Goal: Task Accomplishment & Management: Manage account settings

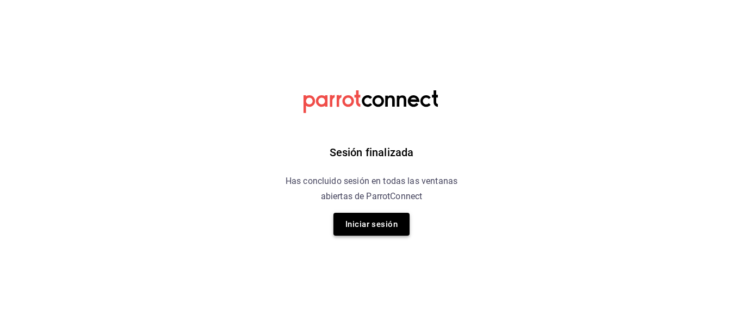
click at [374, 221] on button "Iniciar sesión" at bounding box center [371, 224] width 76 height 23
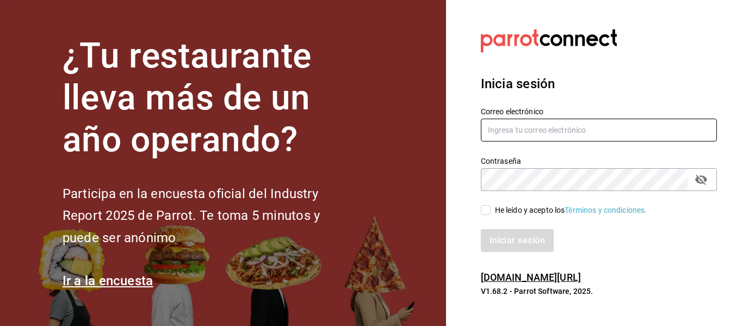
type input "aduana.cafe.sjc@gmail.com"
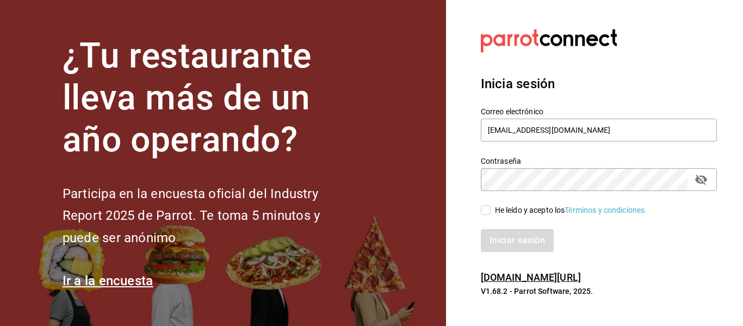
click at [486, 213] on input "He leído y acepto los Términos y condiciones." at bounding box center [486, 210] width 10 height 10
checkbox input "true"
click at [490, 243] on button "Iniciar sesión" at bounding box center [518, 240] width 74 height 23
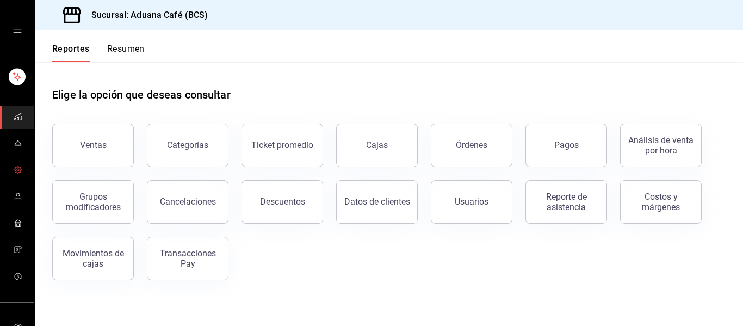
click at [14, 175] on span "mailbox folders" at bounding box center [18, 170] width 9 height 15
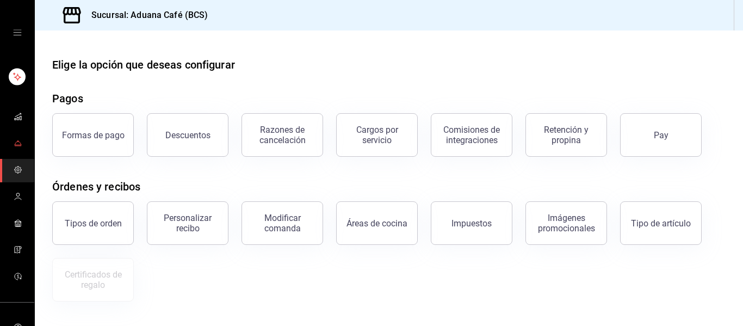
click at [18, 139] on icon "mailbox folders" at bounding box center [18, 143] width 9 height 9
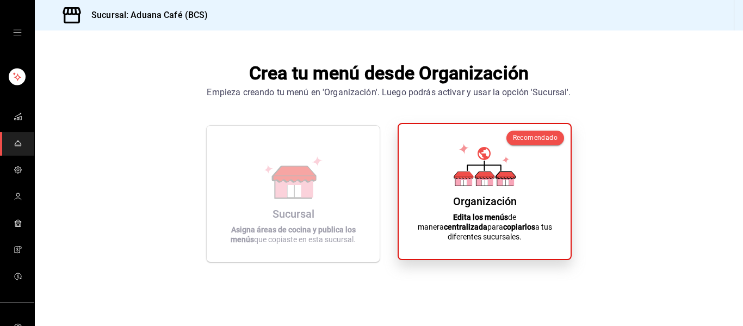
click at [471, 172] on icon at bounding box center [484, 165] width 62 height 42
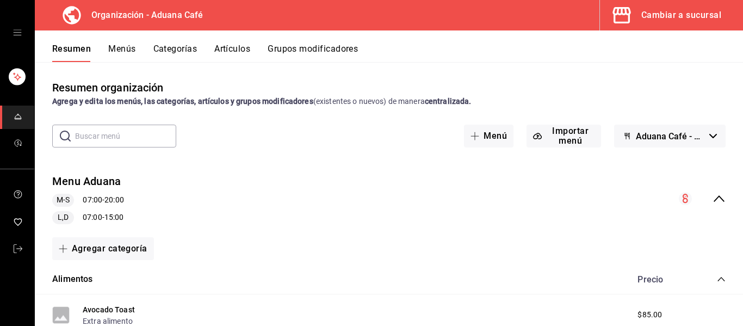
click at [236, 48] on button "Artículos" at bounding box center [232, 52] width 36 height 18
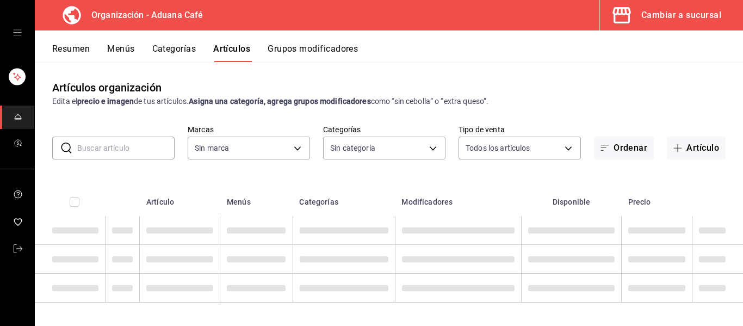
type input "c0d91134-075c-4b2a-aef0-e9fa90778d4a"
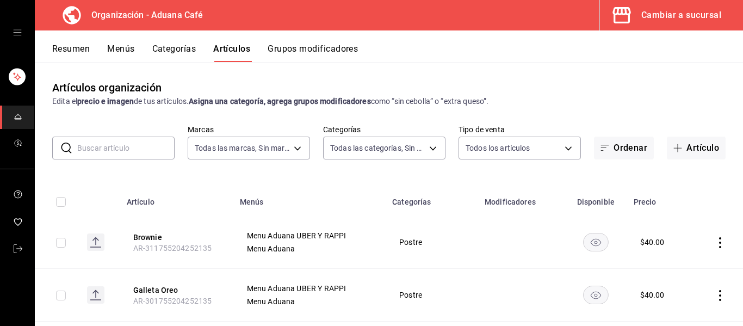
type input "2b7f86a7-8d08-41e1-a364-72fc5db9e9e7,aff1f0de-1204-4e48-8b13-bfb619a08f56,b2f30…"
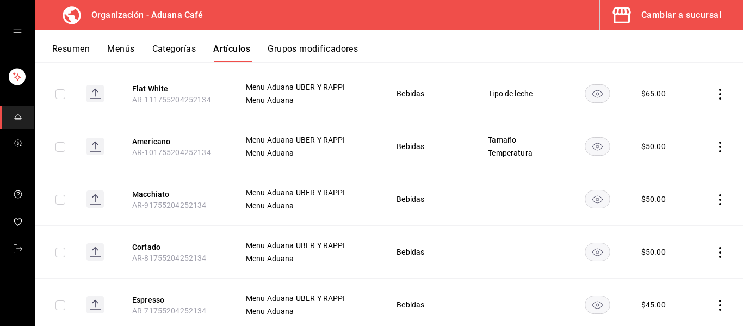
scroll to position [1305, 0]
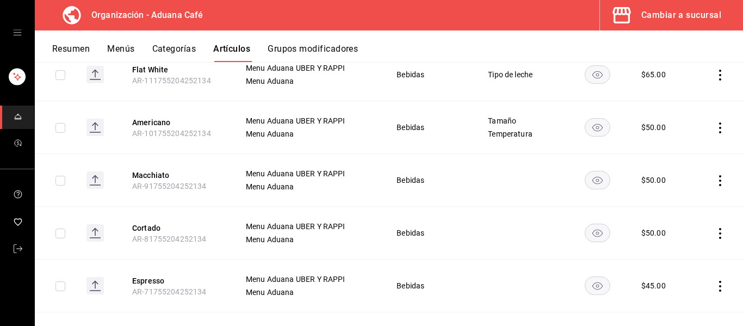
click at [100, 130] on rect at bounding box center [94, 127] width 17 height 17
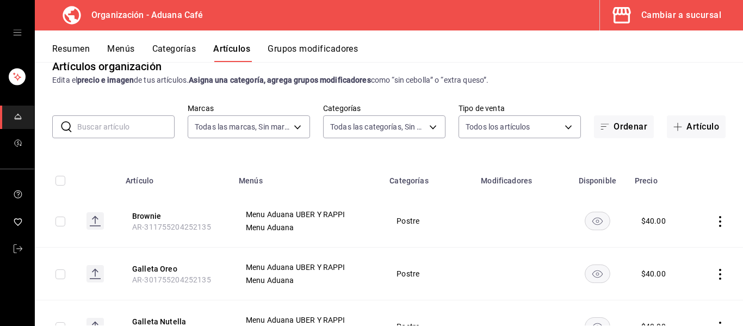
scroll to position [0, 0]
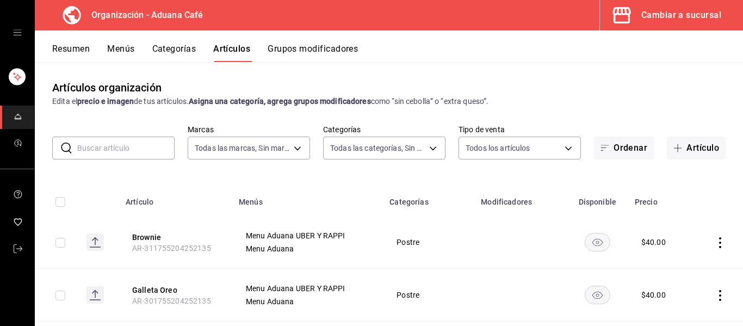
click at [170, 46] on button "Categorías" at bounding box center [174, 52] width 44 height 18
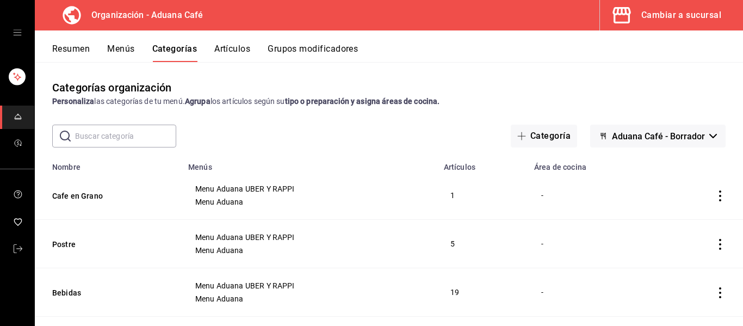
click at [235, 61] on button "Artículos" at bounding box center [232, 52] width 36 height 18
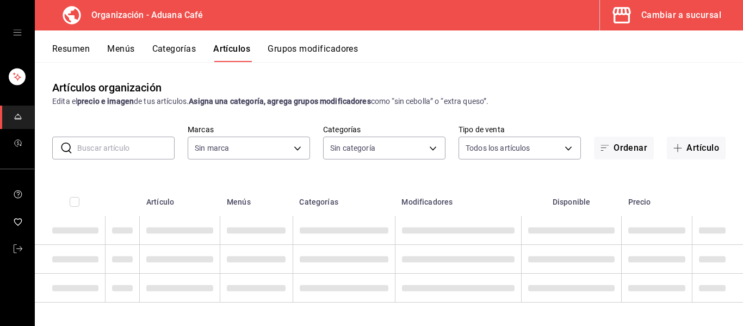
type input "c0d91134-075c-4b2a-aef0-e9fa90778d4a"
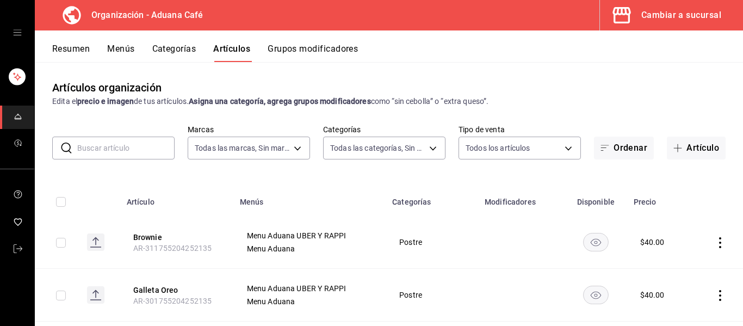
type input "2b7f86a7-8d08-41e1-a364-72fc5db9e9e7,aff1f0de-1204-4e48-8b13-bfb619a08f56,b2f30…"
click at [170, 51] on button "Categorías" at bounding box center [174, 52] width 44 height 18
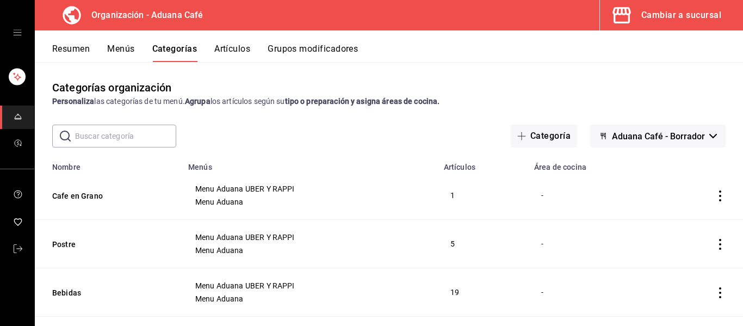
scroll to position [66, 0]
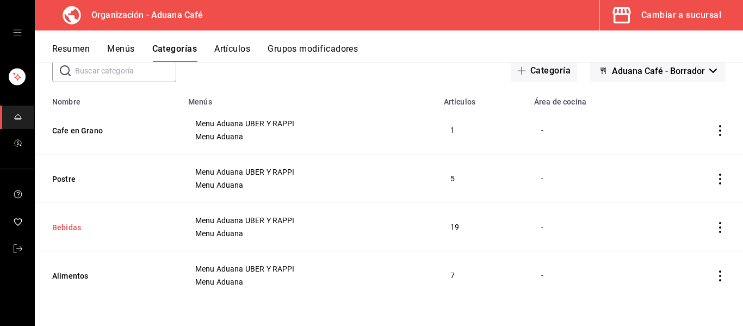
click at [65, 231] on button "Bebidas" at bounding box center [106, 227] width 109 height 11
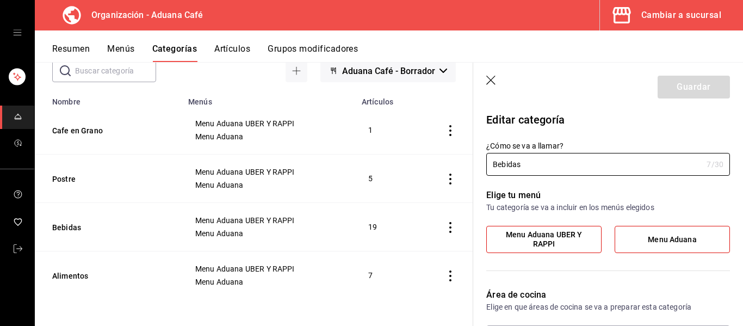
click at [282, 42] on div "Resumen Menús Categorías Artículos Grupos modificadores" at bounding box center [389, 46] width 708 height 32
click at [282, 51] on button "Grupos modificadores" at bounding box center [313, 52] width 90 height 18
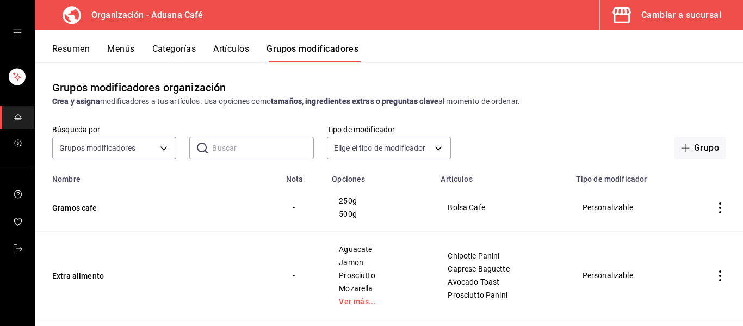
click at [14, 32] on icon "open drawer" at bounding box center [17, 32] width 9 height 9
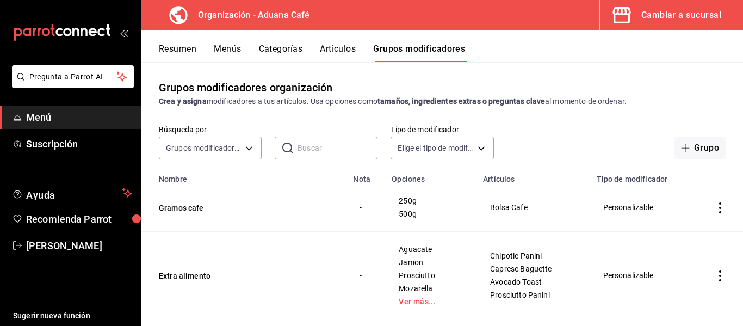
click at [14, 32] on icon "mailbox folders" at bounding box center [62, 32] width 98 height 16
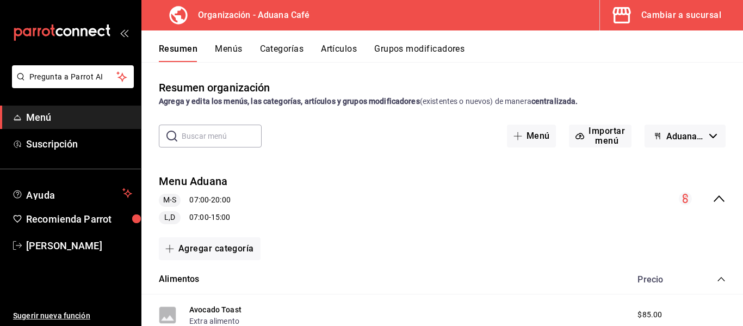
click at [121, 31] on icon "open_drawer_menu" at bounding box center [124, 32] width 9 height 9
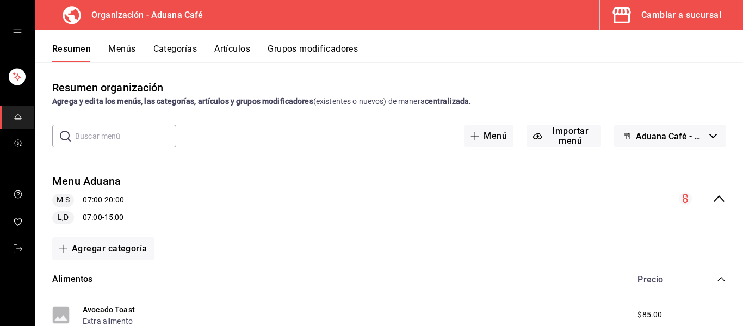
click at [16, 29] on icon "open drawer" at bounding box center [17, 32] width 9 height 9
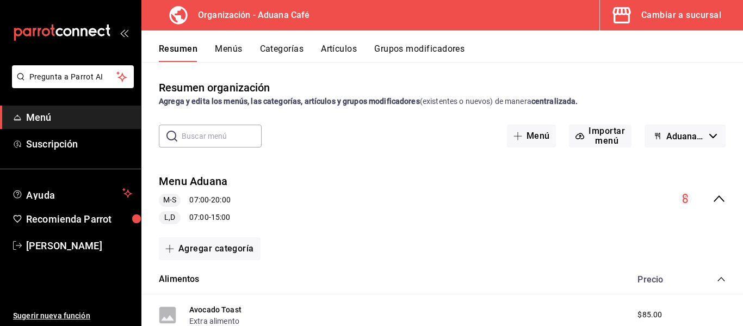
click at [71, 119] on span "Menú" at bounding box center [79, 117] width 106 height 15
click at [121, 30] on icon "open_drawer_menu" at bounding box center [124, 32] width 9 height 9
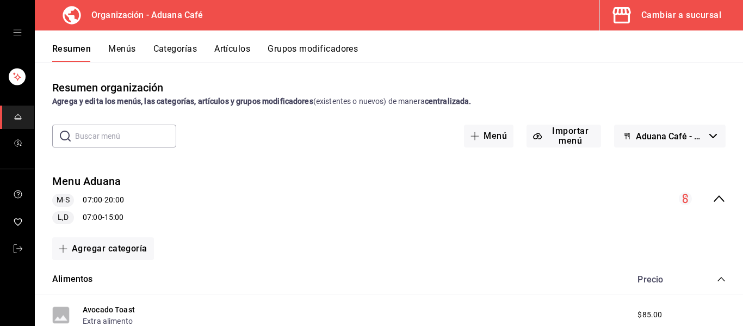
click at [157, 48] on button "Categorías" at bounding box center [175, 52] width 44 height 18
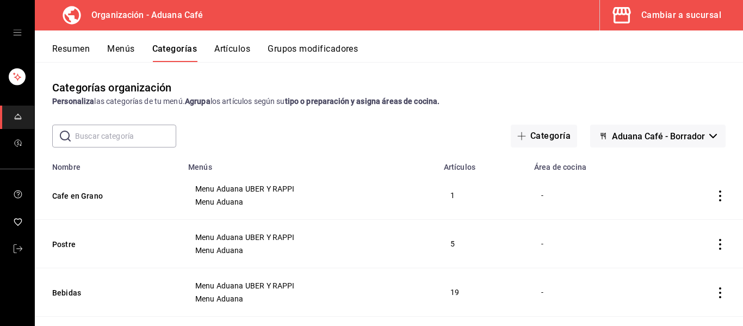
click at [69, 47] on button "Resumen" at bounding box center [71, 52] width 38 height 18
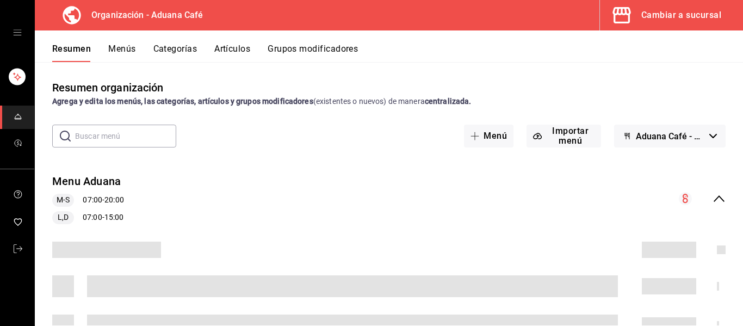
click at [19, 22] on div "mailbox folders" at bounding box center [17, 32] width 34 height 65
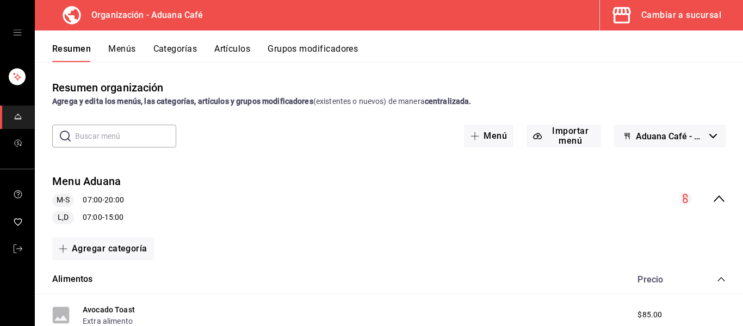
click at [15, 28] on div "mailbox folders" at bounding box center [17, 32] width 34 height 65
click at [15, 35] on icon "open drawer" at bounding box center [17, 32] width 9 height 9
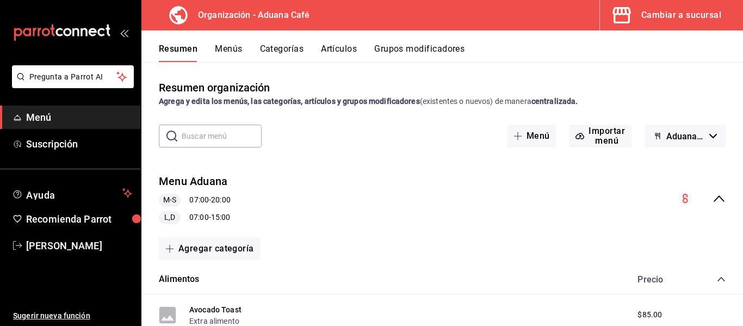
click at [128, 34] on icon "open_drawer_menu" at bounding box center [124, 32] width 9 height 9
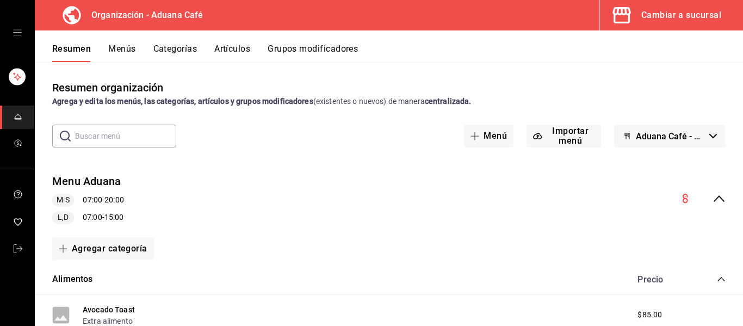
click at [17, 29] on icon "open drawer" at bounding box center [17, 32] width 9 height 9
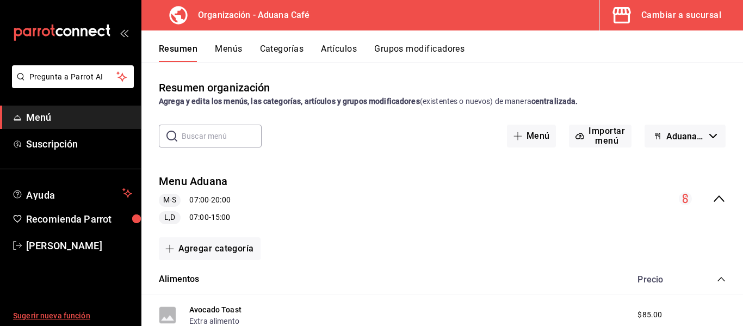
click at [42, 311] on span "Sugerir nueva función" at bounding box center [72, 315] width 119 height 11
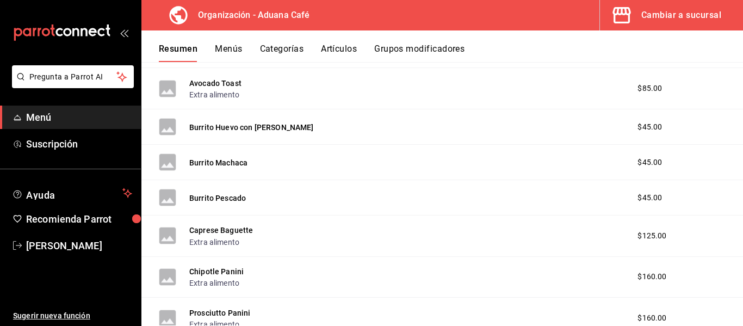
scroll to position [225, 0]
click at [123, 30] on icon "open_drawer_menu" at bounding box center [124, 32] width 9 height 9
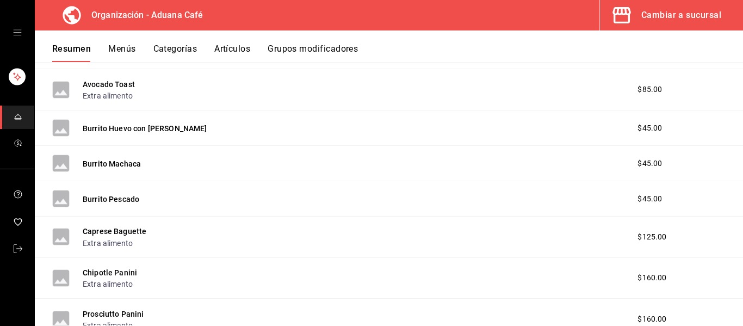
click at [15, 30] on icon "open drawer" at bounding box center [17, 32] width 9 height 9
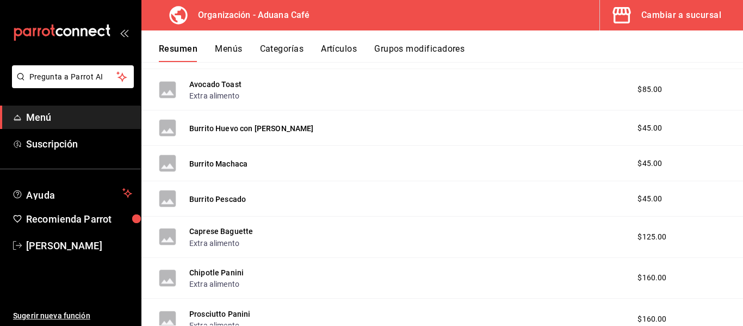
click at [29, 24] on icon "mailbox folders" at bounding box center [62, 32] width 98 height 16
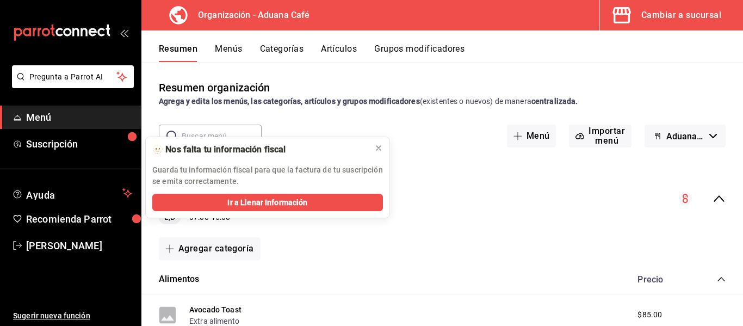
click at [176, 18] on icon at bounding box center [178, 15] width 18 height 18
click at [377, 149] on icon at bounding box center [378, 148] width 4 height 4
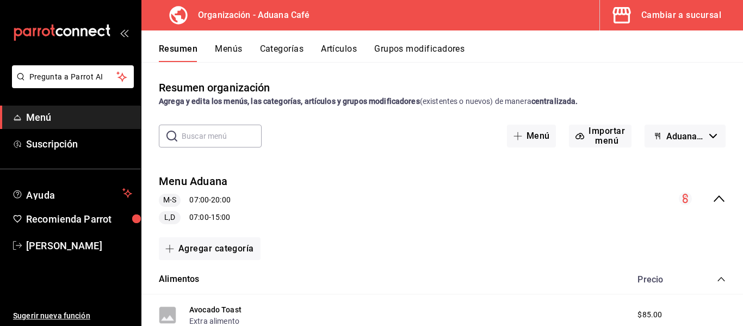
click at [52, 114] on span "Menú" at bounding box center [79, 117] width 106 height 15
click at [219, 53] on button "Menús" at bounding box center [228, 52] width 27 height 18
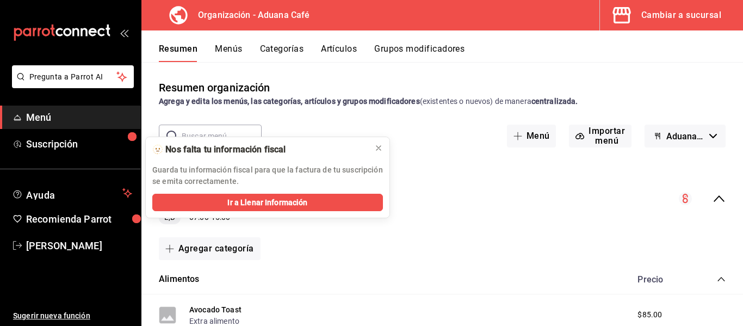
click at [123, 36] on icon "open_drawer_menu" at bounding box center [122, 33] width 5 height 8
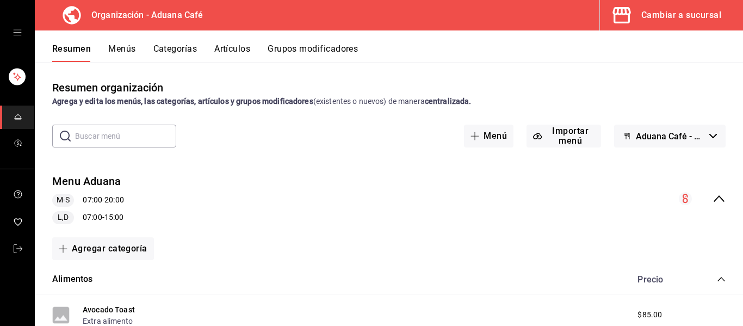
click at [17, 30] on icon "open drawer" at bounding box center [17, 32] width 9 height 9
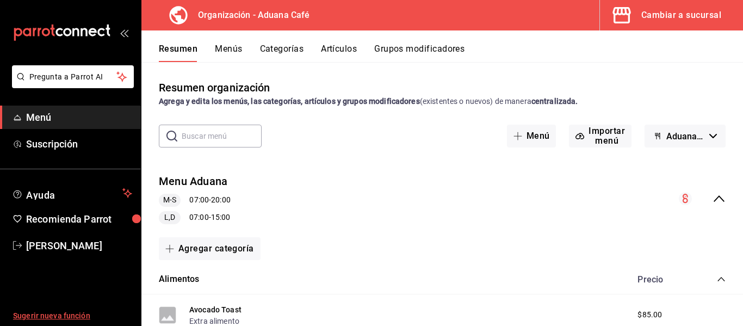
click at [58, 314] on span "Sugerir nueva función" at bounding box center [72, 315] width 119 height 11
click at [623, 15] on icon "button" at bounding box center [621, 15] width 18 height 16
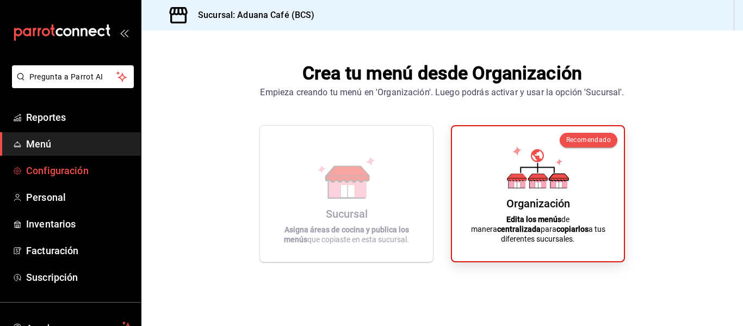
click at [63, 166] on span "Configuración" at bounding box center [79, 170] width 106 height 15
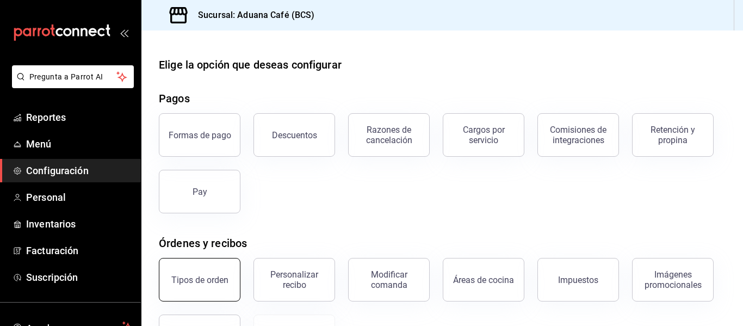
click at [202, 275] on div "Tipos de orden" at bounding box center [199, 280] width 57 height 10
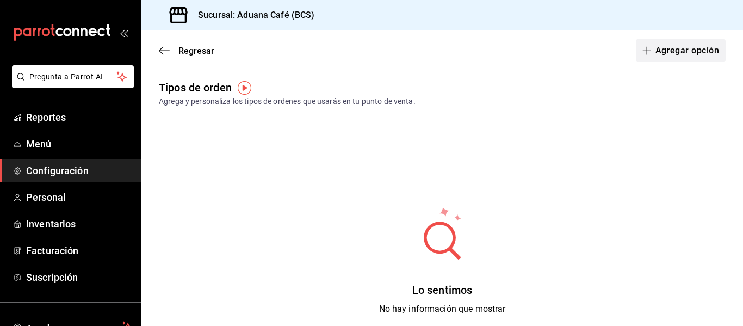
click at [676, 52] on button "Agregar opción" at bounding box center [681, 50] width 90 height 23
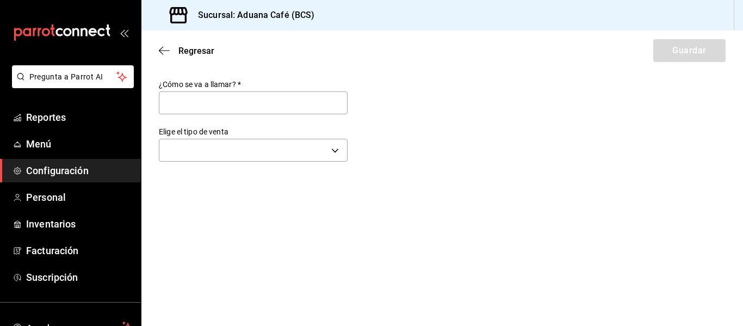
click at [256, 163] on div "Elige el tipo de venta ​" at bounding box center [253, 146] width 189 height 38
click at [268, 152] on body "Pregunta a Parrot AI Reportes Menú Configuración Personal Inventarios Facturaci…" at bounding box center [371, 163] width 743 height 326
click at [207, 228] on li "A domicilio" at bounding box center [253, 225] width 188 height 20
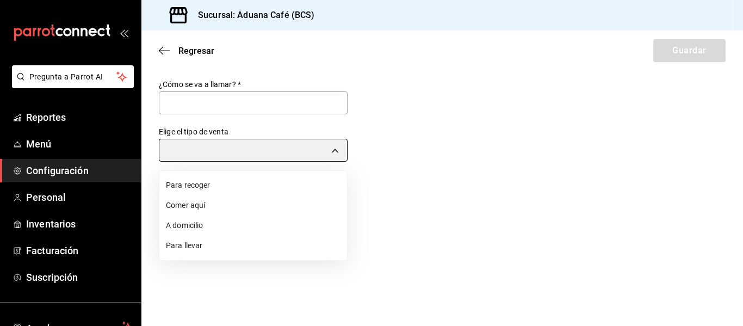
type input "DELIVERY"
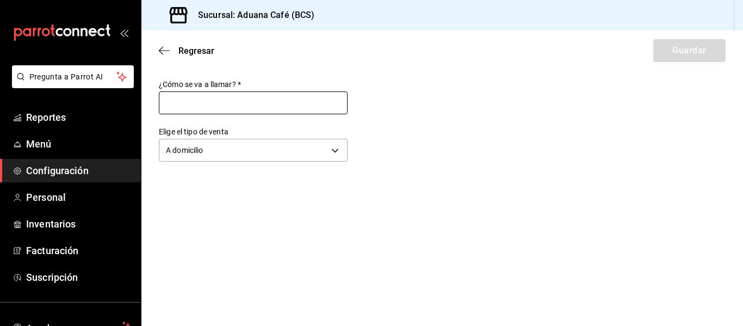
click at [240, 103] on input "text" at bounding box center [253, 102] width 189 height 23
type input "Delivery"
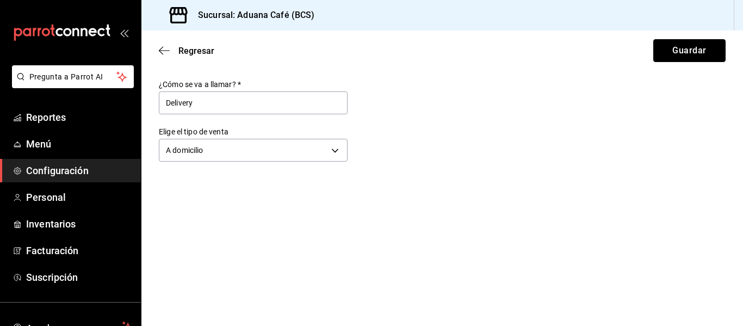
click at [693, 51] on button "Guardar" at bounding box center [689, 50] width 72 height 23
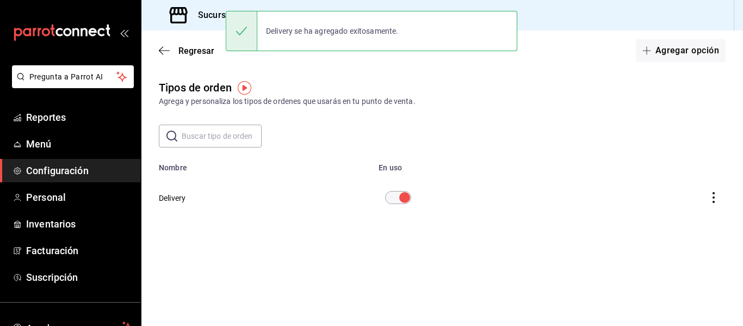
click at [71, 163] on span "Configuración" at bounding box center [79, 170] width 106 height 15
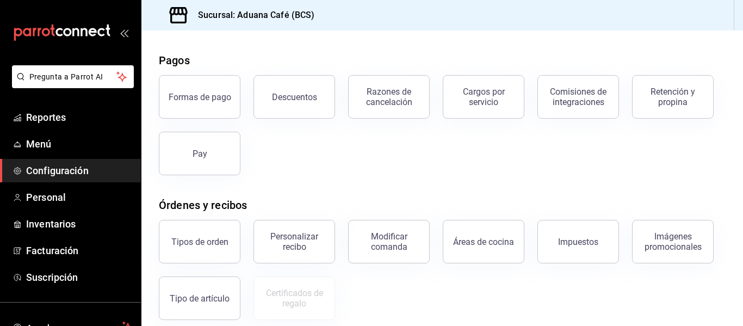
scroll to position [118, 0]
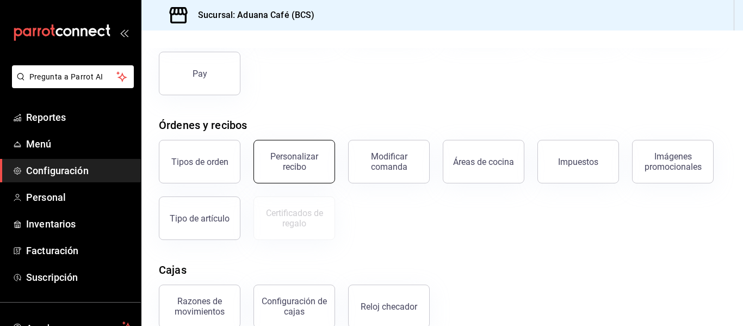
click at [290, 146] on button "Personalizar recibo" at bounding box center [294, 161] width 82 height 43
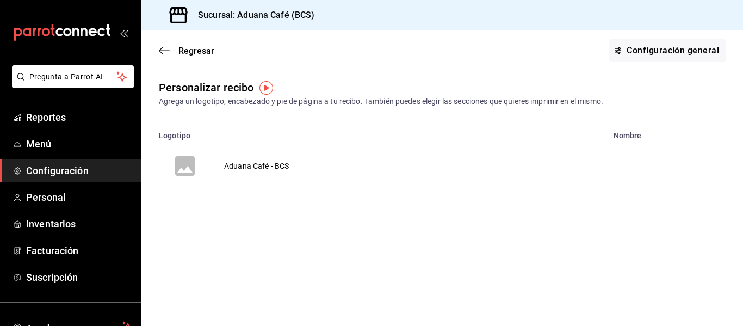
click at [290, 144] on td "Aduana Café - BCS" at bounding box center [256, 166] width 91 height 52
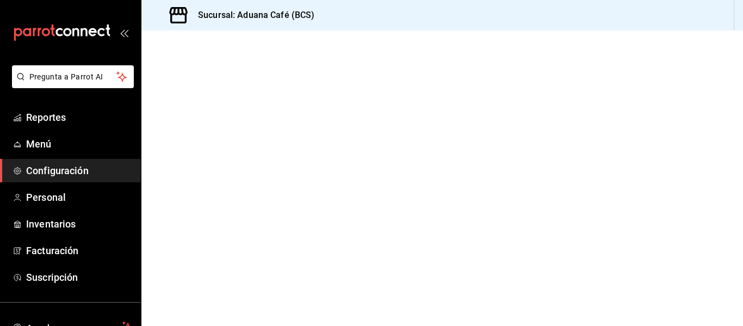
click at [263, 173] on div at bounding box center [441, 177] width 601 height 295
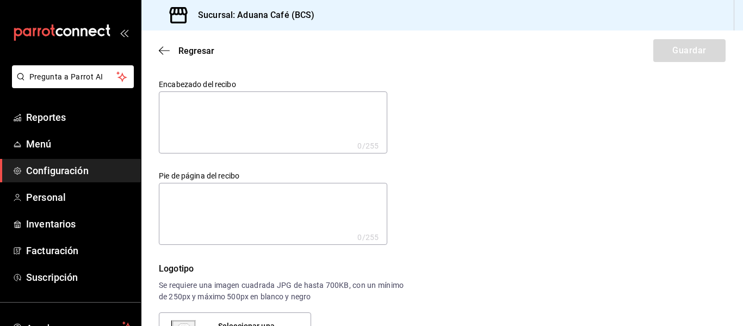
click at [223, 118] on textarea at bounding box center [273, 122] width 228 height 62
type textarea "p"
type textarea "x"
type textarea "pe"
type textarea "x"
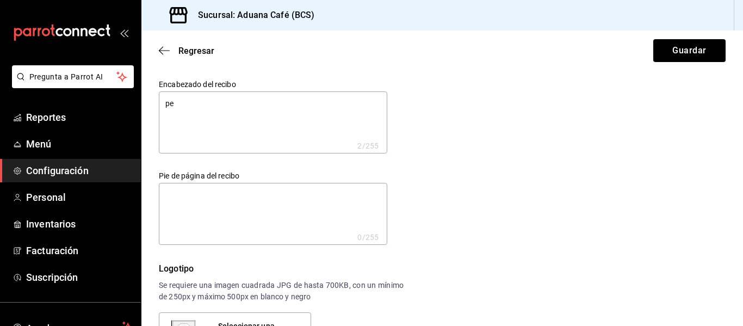
type textarea "peD"
type textarea "x"
type textarea "peDI"
type textarea "x"
type textarea "peD"
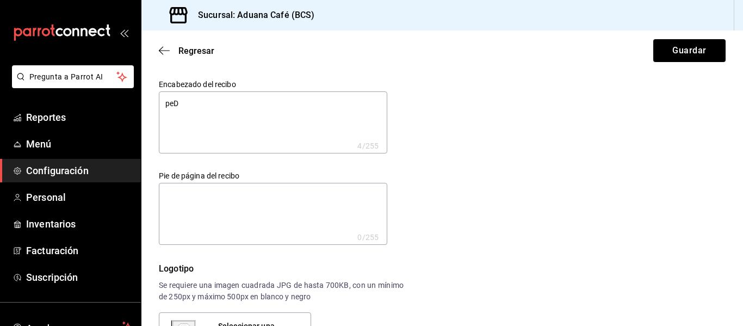
type textarea "x"
type textarea "pe"
type textarea "x"
type textarea "p"
type textarea "x"
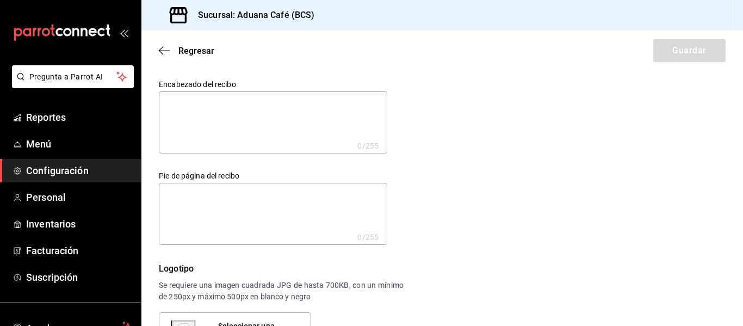
type textarea "P"
type textarea "x"
type textarea "Pe"
type textarea "x"
type textarea "Pet"
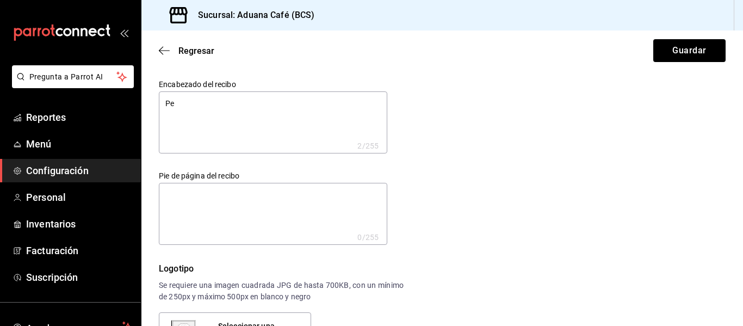
type textarea "x"
type textarea "Peti"
type textarea "x"
type textarea "Petid"
type textarea "x"
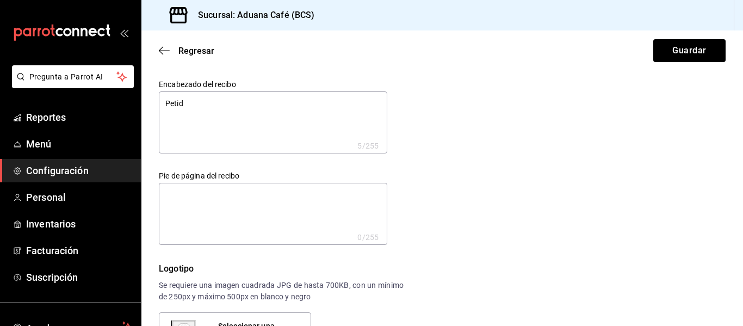
type textarea "Petido"
type textarea "x"
type textarea "Petido"
type textarea "x"
type textarea "Petido"
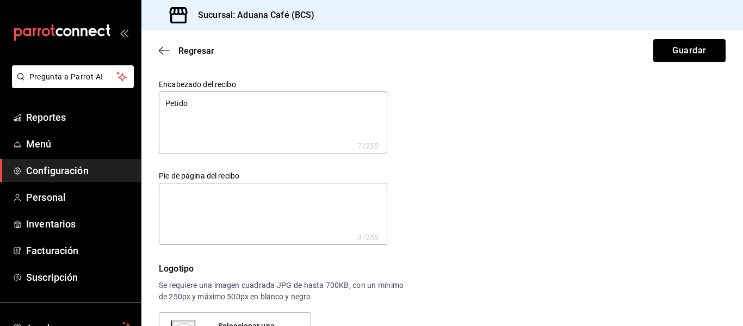
type textarea "x"
type textarea "Petid"
type textarea "x"
type textarea "Peti"
type textarea "x"
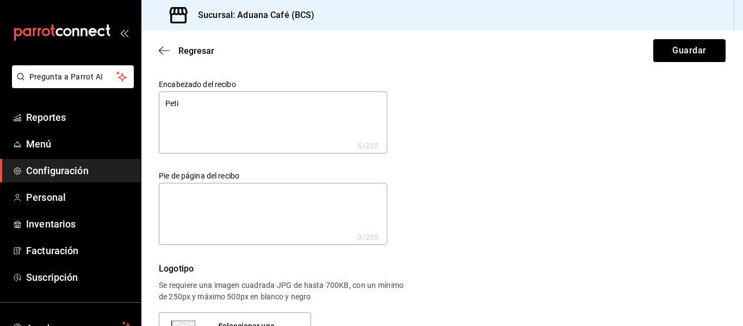
type textarea "Pet"
type textarea "x"
type textarea "Pe"
type textarea "x"
type textarea "P"
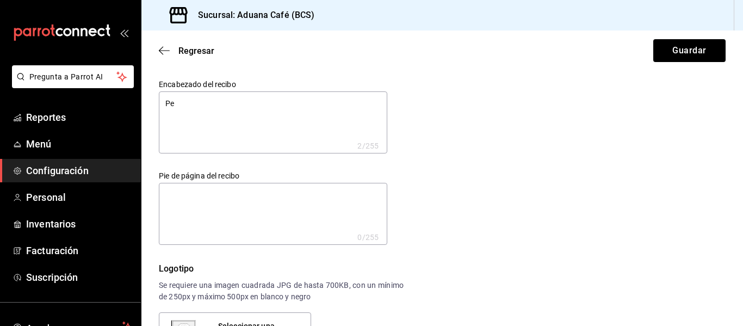
type textarea "x"
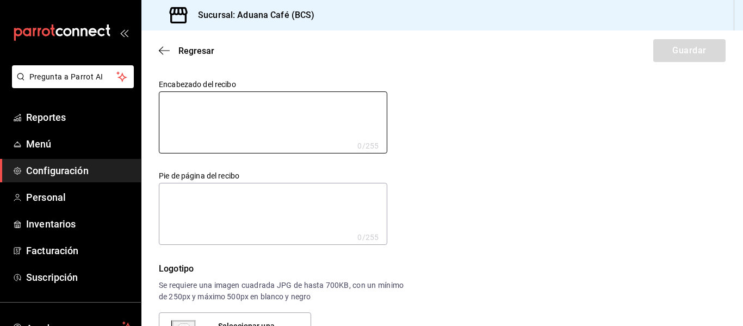
click at [228, 199] on textarea at bounding box center [273, 214] width 228 height 62
click at [170, 101] on textarea at bounding box center [273, 122] width 228 height 62
type textarea "C"
type textarea "x"
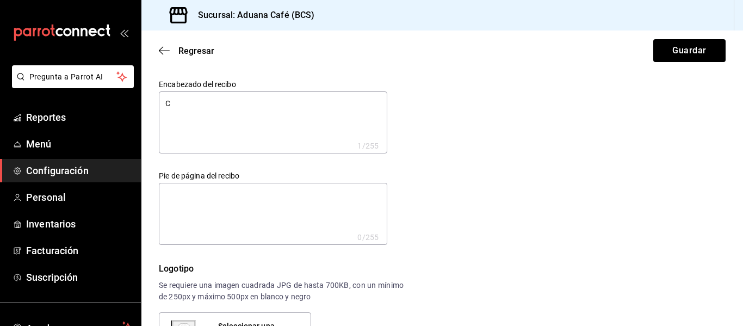
type textarea "Ca"
type textarea "x"
type textarea "Caf"
type textarea "x"
type textarea "Cafe"
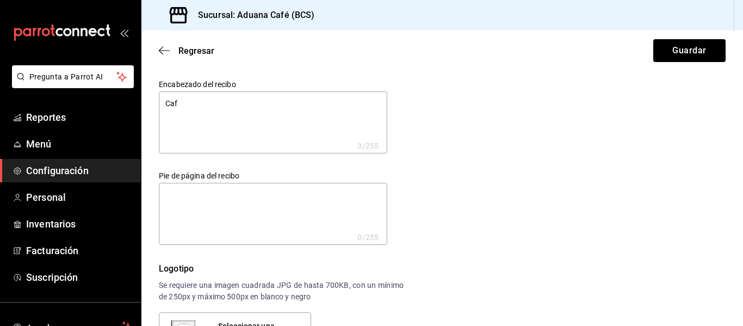
type textarea "x"
type textarea "Cafe"
type textarea "x"
type textarea "Cafe f"
type textarea "x"
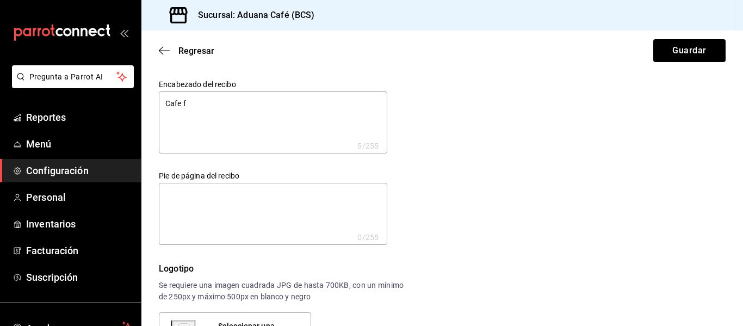
type textarea "Cafe fe"
type textarea "x"
type textarea "Cafe fe"
type textarea "x"
type textarea "Cafe fe"
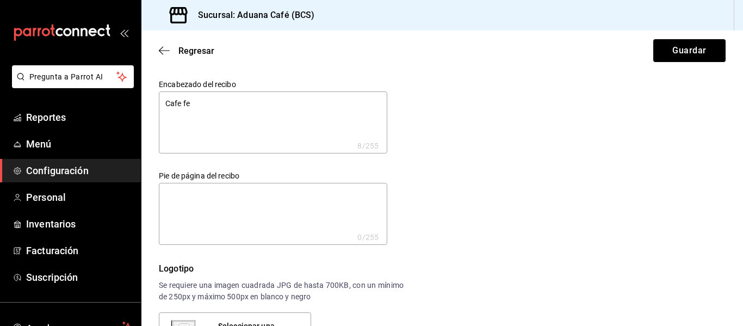
type textarea "x"
type textarea "Cafe f"
type textarea "x"
type textarea "Cafe"
type textarea "x"
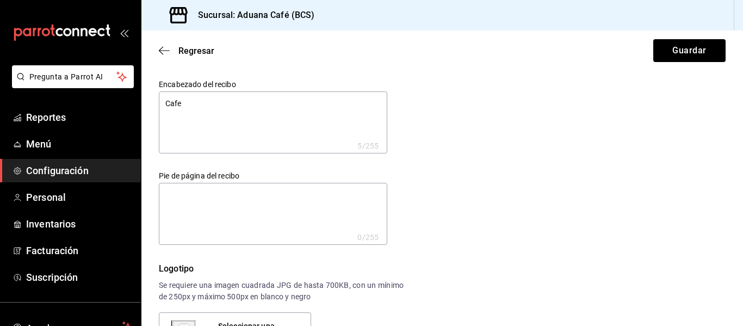
type textarea "Cafe"
type textarea "x"
type textarea "Cafe"
type textarea "x"
type textarea "Cafe d"
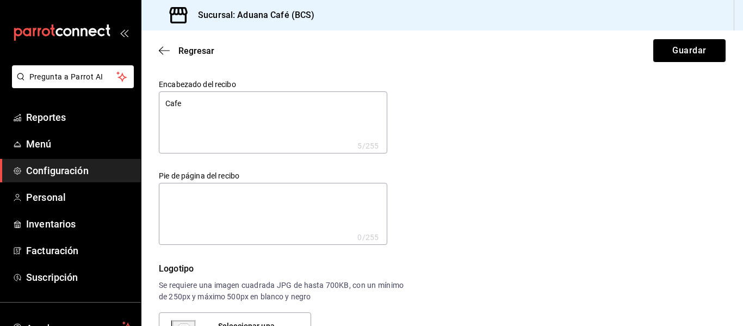
type textarea "x"
type textarea "Cafe de"
type textarea "x"
type textarea "Cafe del"
type textarea "x"
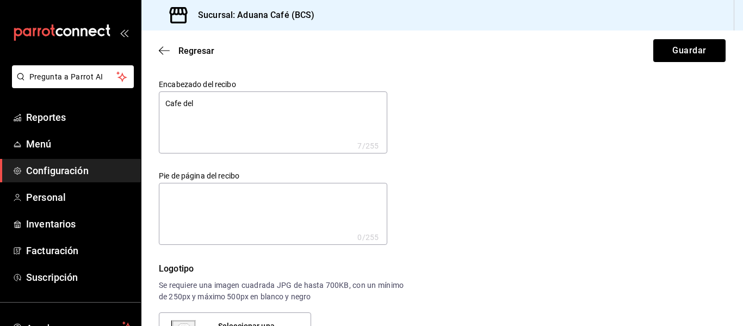
type textarea "Cafe del"
type textarea "x"
type textarea "Cafe del B"
type textarea "x"
type textarea "Cafe del Bu"
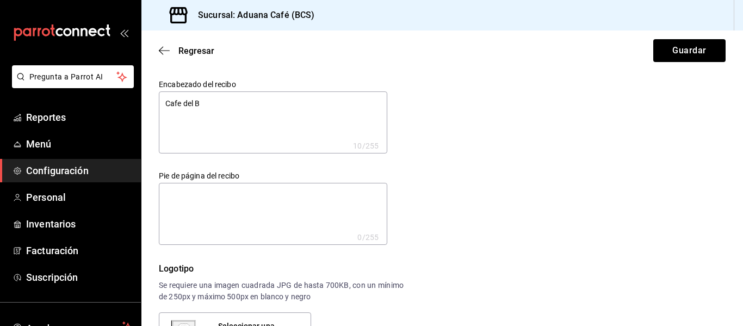
type textarea "x"
type textarea "Cafe del Bue"
type textarea "x"
type textarea "Cafe del Buen"
type textarea "x"
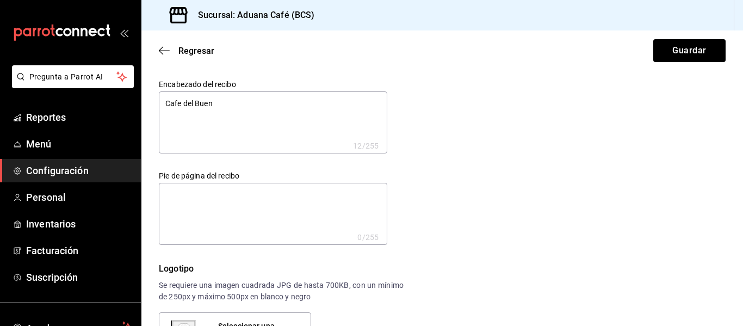
type textarea "Cafe del Bueno"
type textarea "x"
type textarea "Cafe del Bueno"
type textarea "x"
type textarea "Cafe del Bueno"
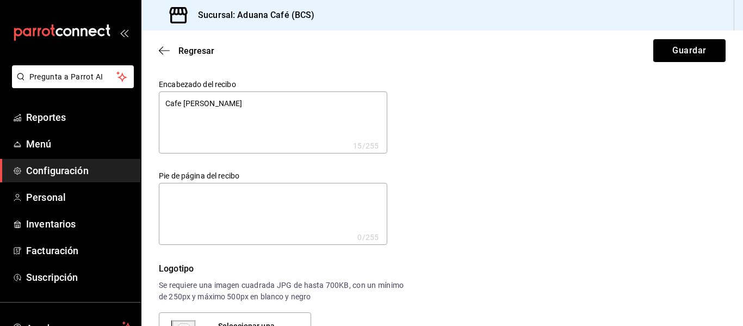
type textarea "x"
type textarea "Cafe"
type textarea "x"
type textarea "C"
type textarea "x"
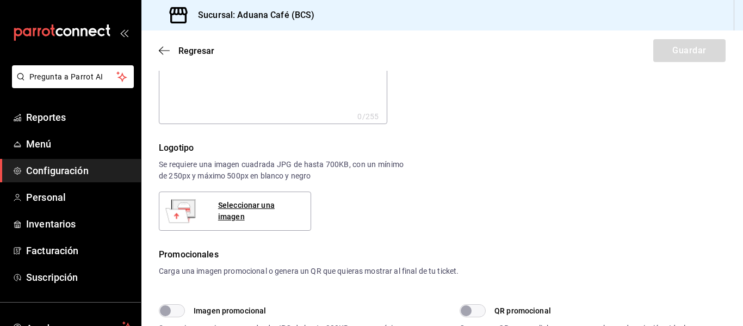
scroll to position [173, 0]
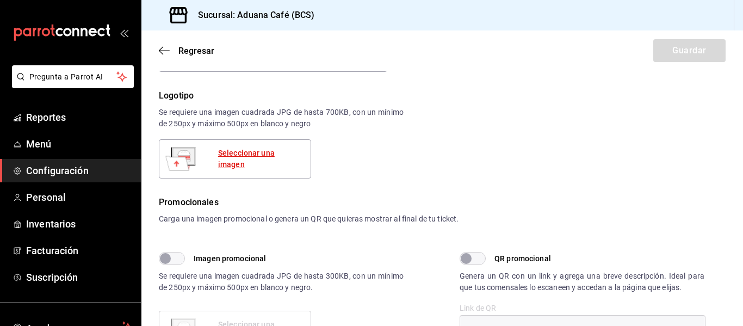
click at [245, 155] on div "Seleccionar una imagen" at bounding box center [260, 158] width 84 height 23
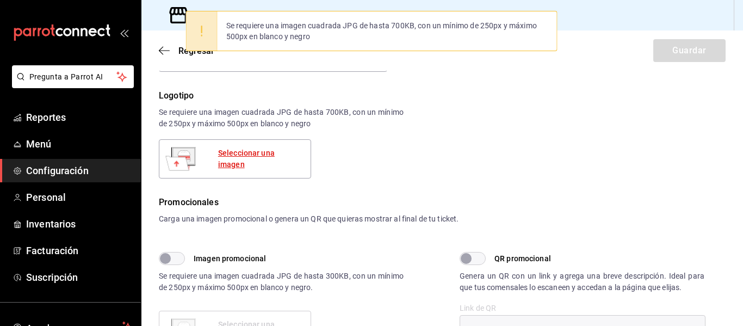
click at [272, 160] on div "Seleccionar una imagen" at bounding box center [260, 158] width 84 height 23
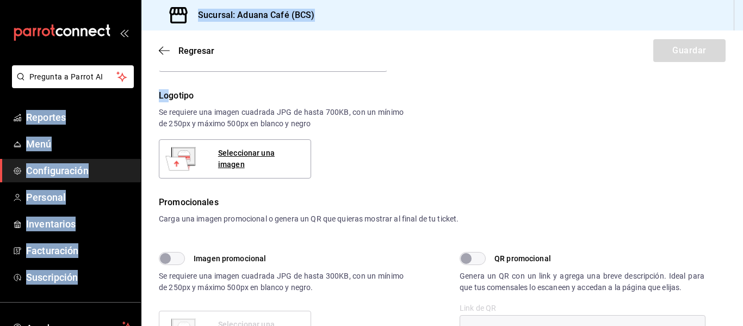
drag, startPoint x: 127, startPoint y: 100, endPoint x: 170, endPoint y: 95, distance: 43.2
click at [166, 94] on div "Pregunta a Parrot AI Reportes Menú Configuración Personal Inventarios Facturaci…" at bounding box center [371, 163] width 743 height 326
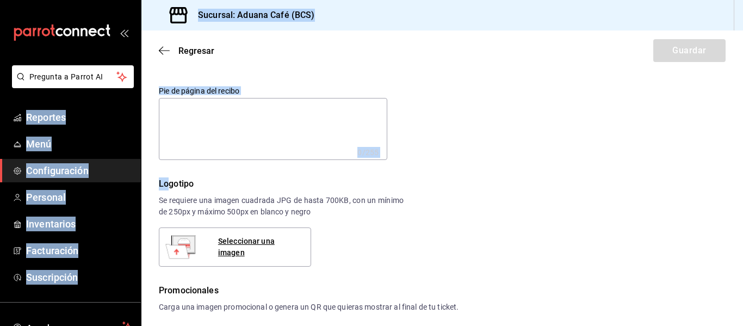
scroll to position [66, 0]
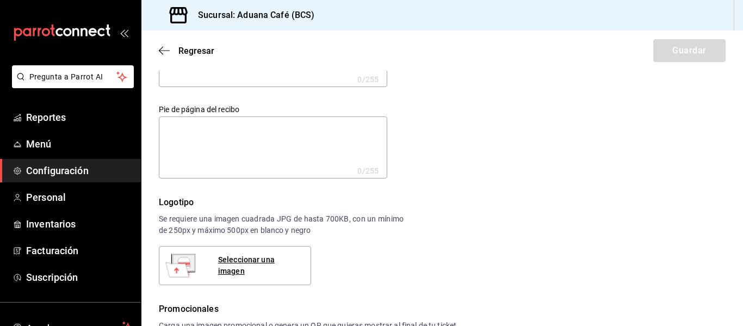
click at [372, 201] on div "Logotipo" at bounding box center [281, 202] width 245 height 13
click at [252, 263] on div "Seleccionar una imagen" at bounding box center [260, 265] width 84 height 23
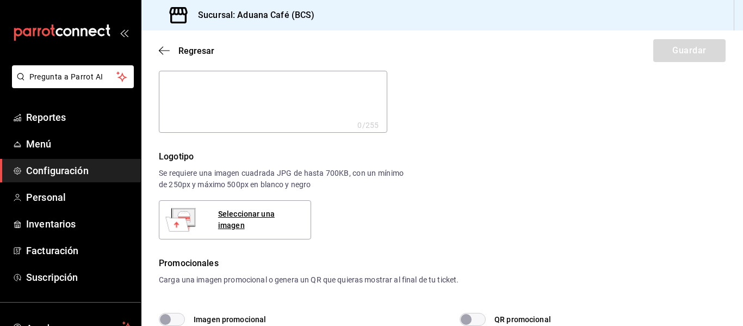
scroll to position [113, 0]
click at [264, 224] on div "Seleccionar una imagen" at bounding box center [260, 219] width 84 height 23
click at [266, 221] on div "Seleccionar una imagen" at bounding box center [260, 219] width 84 height 23
click at [245, 216] on div "Seleccionar una imagen" at bounding box center [260, 219] width 84 height 23
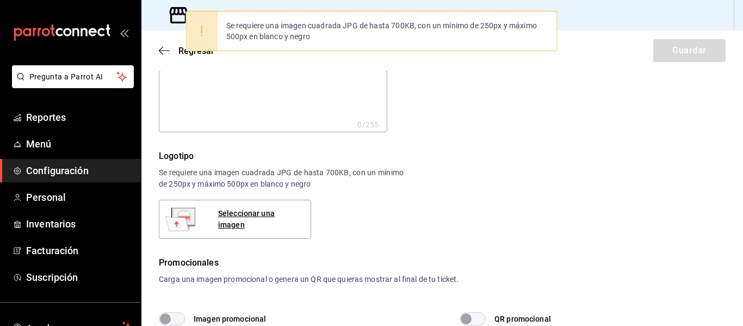
click at [456, 1] on div "Sucursal: Aduana Café (BCS)" at bounding box center [441, 15] width 601 height 30
click at [248, 214] on div "Seleccionar una imagen" at bounding box center [260, 219] width 84 height 23
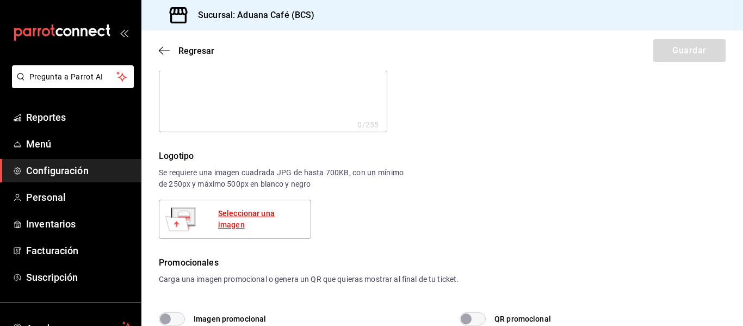
click at [266, 222] on div "Seleccionar una imagen" at bounding box center [260, 219] width 84 height 23
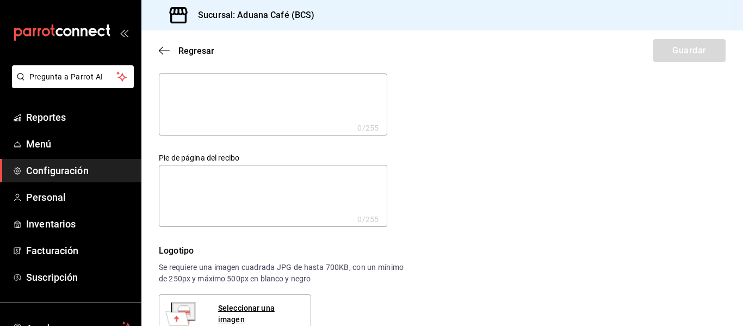
scroll to position [0, 0]
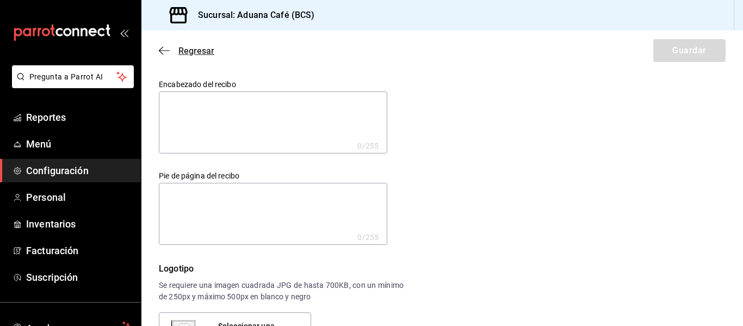
click at [164, 51] on icon "button" at bounding box center [164, 50] width 11 height 1
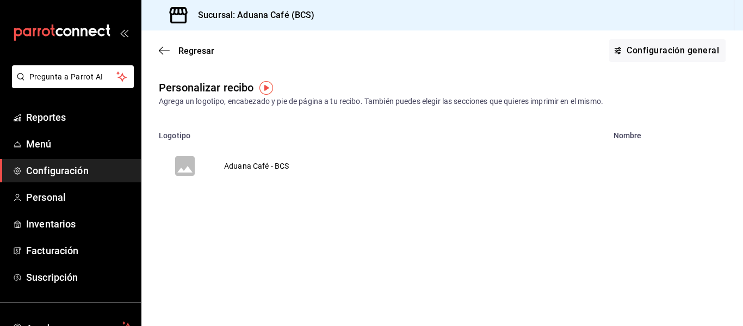
click at [234, 161] on td "Aduana Café - BCS" at bounding box center [256, 166] width 91 height 52
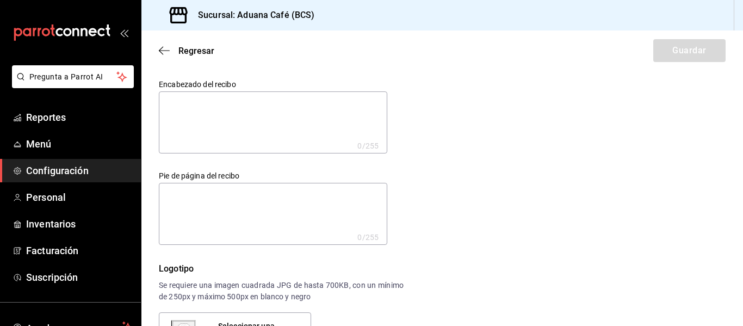
click at [217, 106] on textarea at bounding box center [273, 122] width 228 height 62
type textarea "R"
type textarea "x"
type textarea "RE"
type textarea "x"
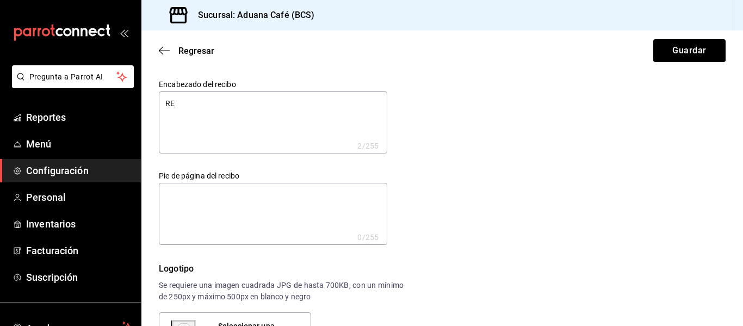
type textarea "RES"
type textarea "x"
type textarea "RE"
type textarea "x"
type textarea "R"
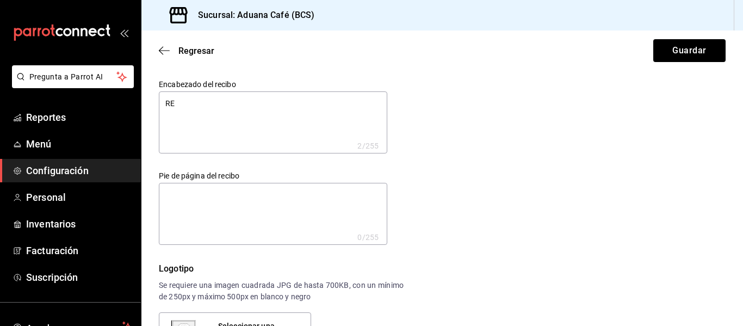
type textarea "x"
type textarea "R"
type textarea "x"
type textarea "Re"
type textarea "x"
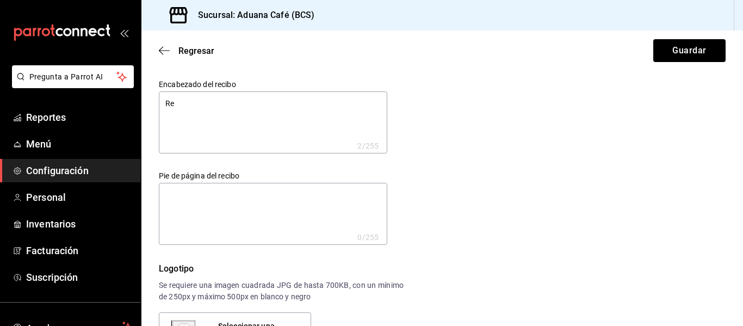
type textarea "Res"
type textarea "x"
type textarea "Resu"
type textarea "x"
type textarea "Res"
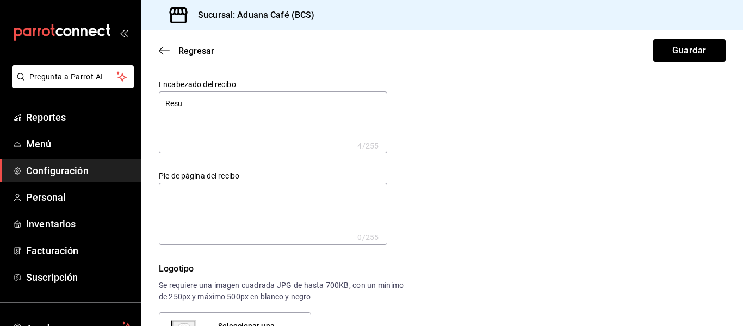
type textarea "x"
type textarea "Re"
type textarea "x"
type textarea "R"
type textarea "x"
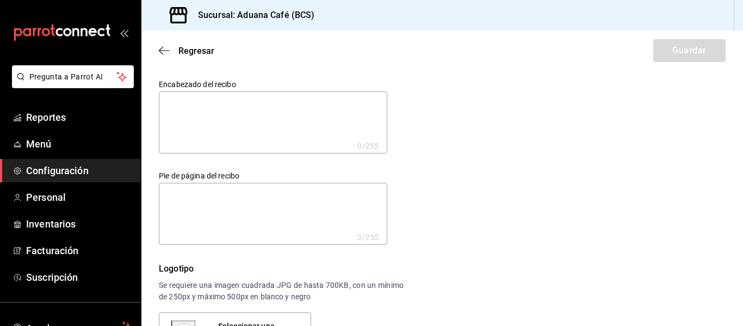
type textarea "C"
type textarea "x"
type textarea "Ca"
type textarea "x"
type textarea "Caf"
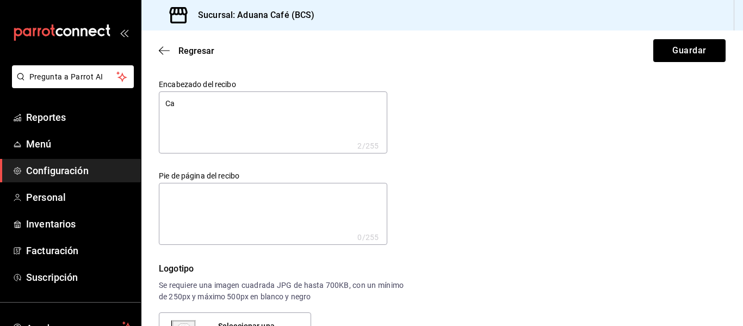
type textarea "x"
type textarea "Cafe"
type textarea "x"
type textarea "Cafe"
type textarea "x"
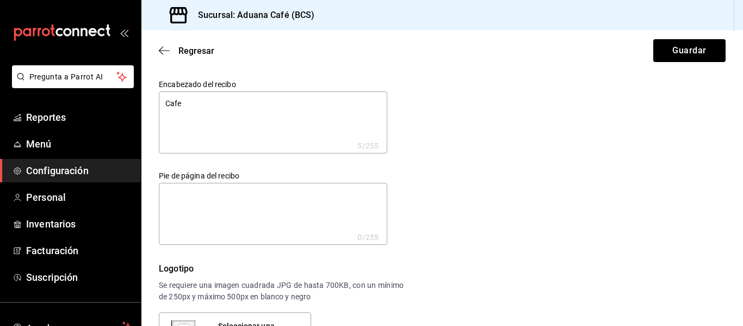
type textarea "Cafe"
type textarea "x"
type textarea "C"
type textarea "x"
type textarea "_"
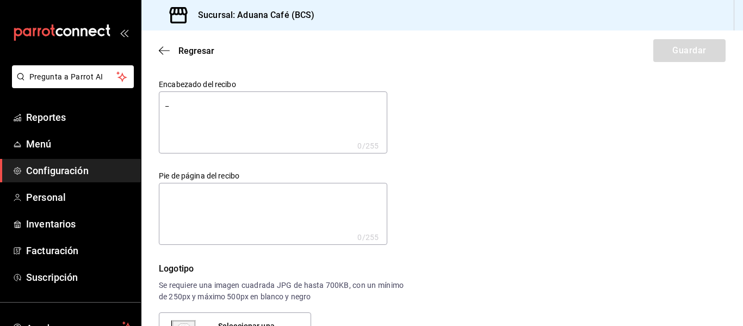
type textarea "x"
type textarea "'"
type textarea "x"
type textarea ")"
type textarea "x"
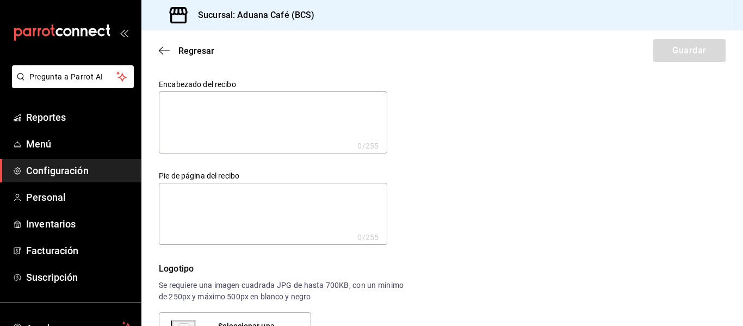
type textarea "("
type textarea "x"
type textarea "S"
type textarea "x"
type textarea "Sn"
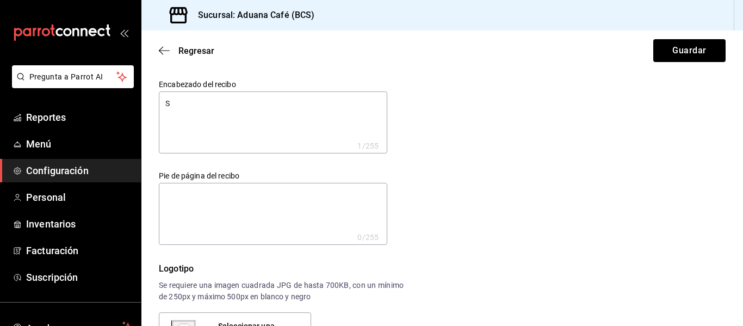
type textarea "x"
type textarea "Sna"
type textarea "x"
type textarea "Sn"
type textarea "x"
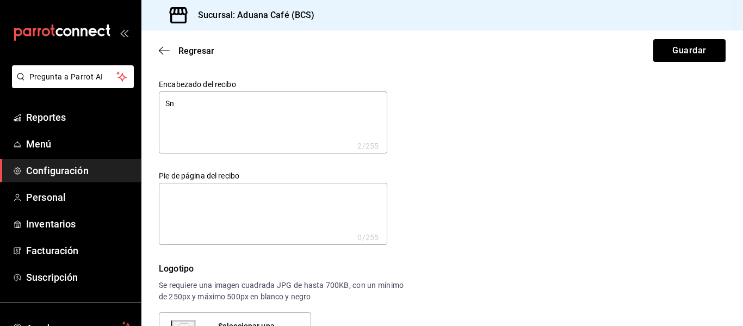
type textarea "S"
type textarea "x"
type textarea "Sa"
type textarea "x"
type textarea "San"
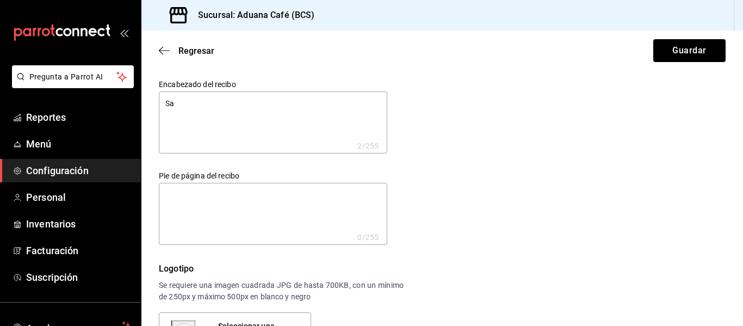
type textarea "x"
type textarea "San"
type textarea "x"
type textarea "San J"
type textarea "x"
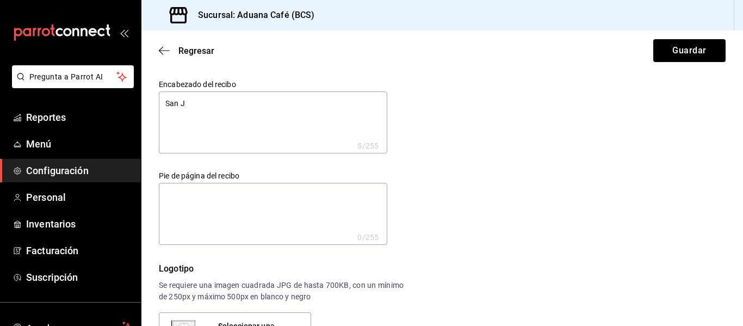
type textarea "San Js"
type textarea "x"
type textarea "San Jso"
type textarea "x"
type textarea "San Jsoe"
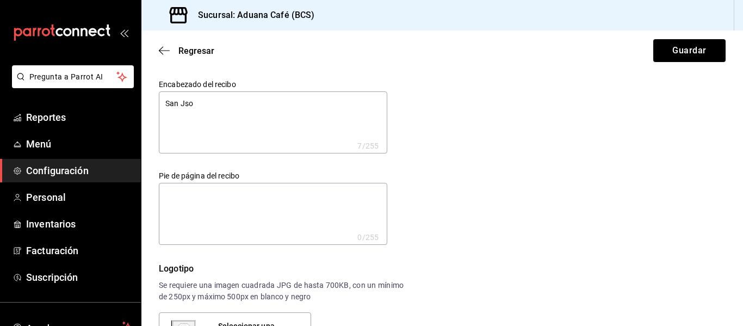
type textarea "x"
type textarea "San Jsoed"
type textarea "x"
type textarea "San Jsoe"
type textarea "x"
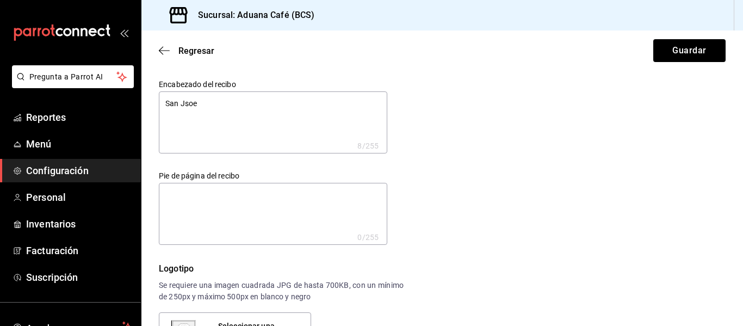
type textarea "San Jso"
type textarea "x"
type textarea "San Js"
type textarea "x"
type textarea "San J"
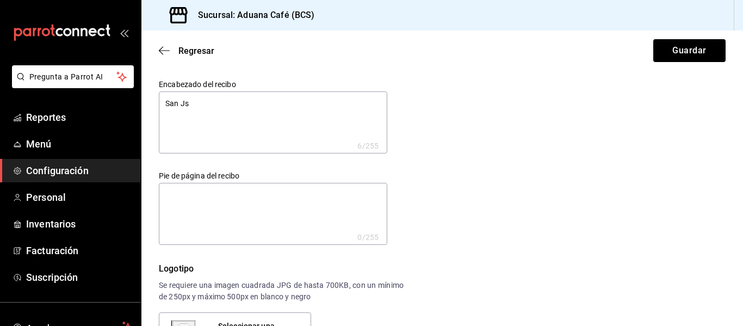
type textarea "x"
type textarea "San"
type textarea "x"
type textarea "San J"
type textarea "x"
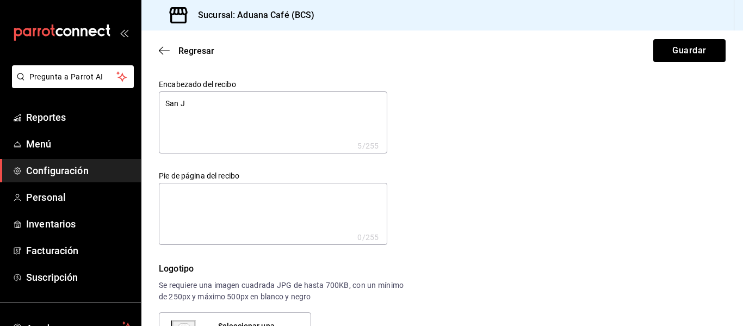
type textarea "San Jo"
type textarea "x"
type textarea "San Jos"
type textarea "x"
type textarea "San Jose"
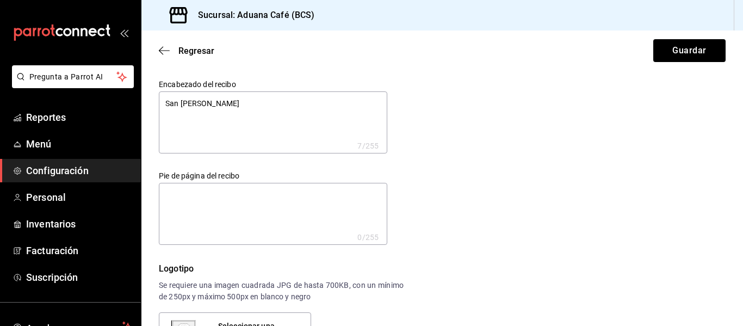
type textarea "x"
type textarea "San Jose"
type textarea "x"
type textarea "San Jose d"
type textarea "x"
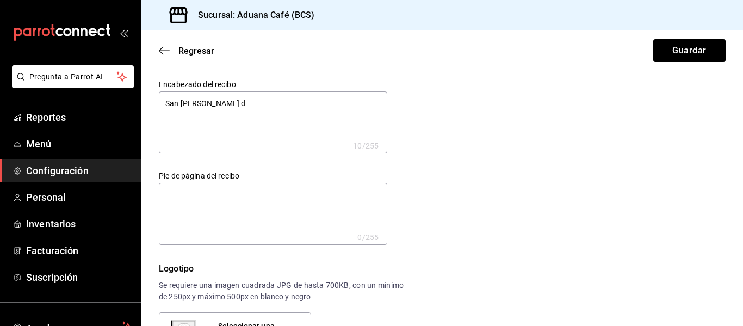
type textarea "San Jose de"
type textarea "x"
type textarea "San Jose del"
type textarea "x"
type textarea "San Jose del"
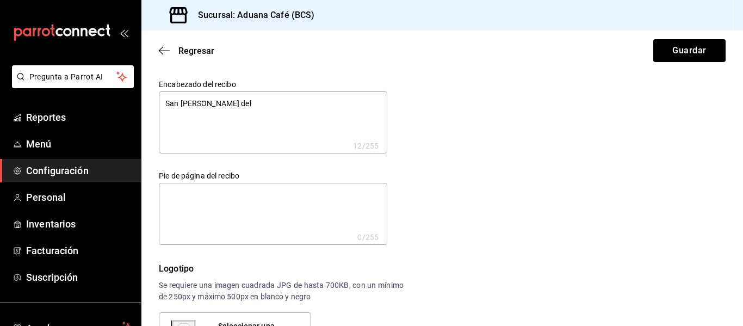
type textarea "x"
type textarea "San Jose del C"
type textarea "x"
type textarea "San Jose del Ca"
type textarea "x"
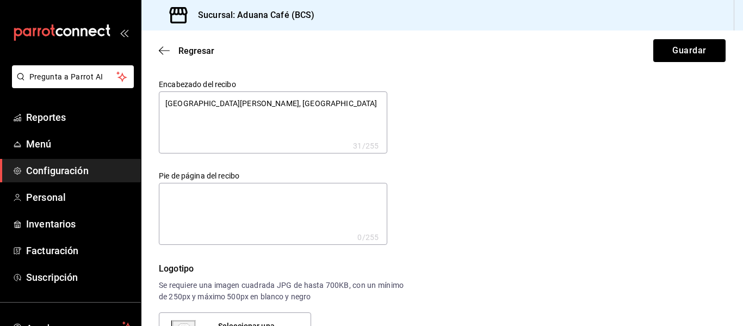
click at [201, 204] on textarea at bounding box center [273, 214] width 228 height 62
drag, startPoint x: 278, startPoint y: 102, endPoint x: 233, endPoint y: 107, distance: 46.0
click at [233, 107] on textarea "San Jose del Cabo, Art District" at bounding box center [273, 122] width 228 height 62
click at [199, 202] on textarea "GRa" at bounding box center [273, 214] width 228 height 62
click at [199, 202] on textarea "Esperamos verte pronto" at bounding box center [273, 214] width 228 height 62
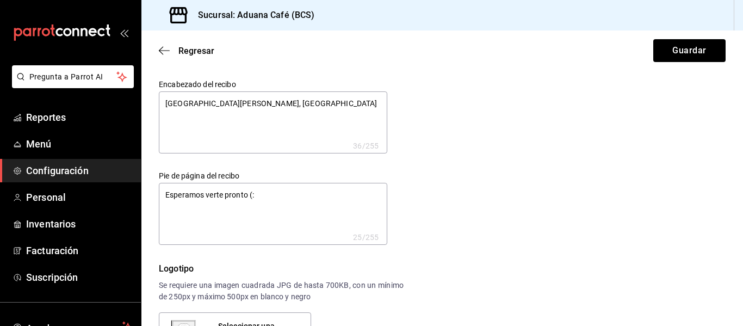
click at [427, 224] on div "Encabezado del recibo San Jose del Cabo, Distrito del Arte x 36 /255 Encabezado…" at bounding box center [436, 155] width 580 height 178
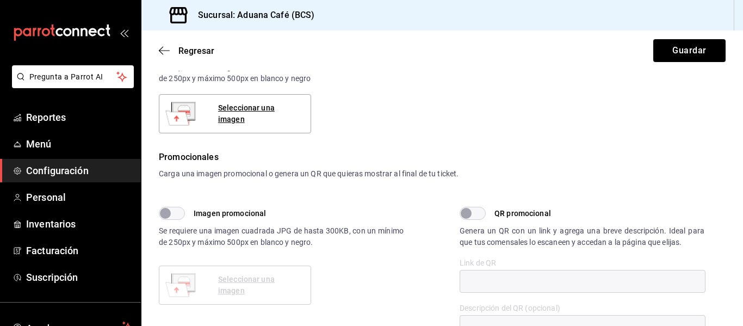
scroll to position [237, 0]
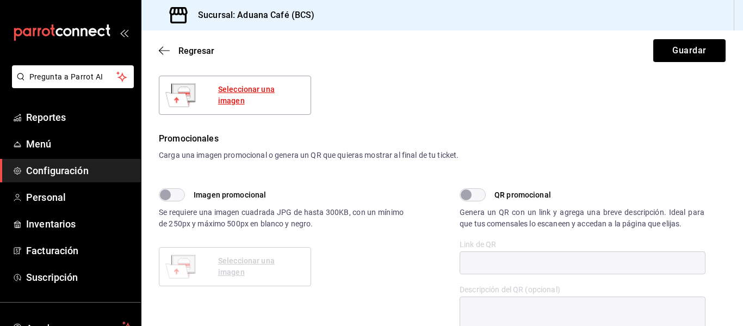
click at [252, 94] on div "Seleccionar una imagen" at bounding box center [260, 95] width 84 height 23
click at [268, 94] on div "Seleccionar una imagen" at bounding box center [260, 95] width 84 height 23
click at [261, 92] on div "Seleccionar una imagen" at bounding box center [260, 95] width 84 height 23
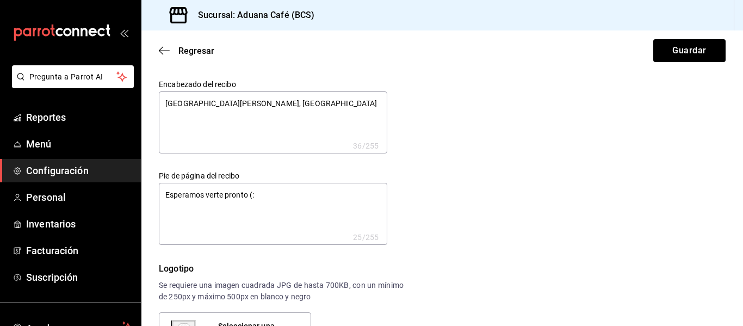
scroll to position [1, 0]
click at [228, 102] on textarea "San Jose del Cabo, Distrito del Arte" at bounding box center [273, 121] width 228 height 62
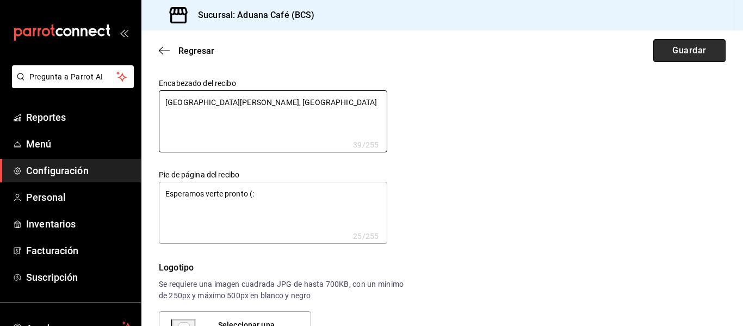
click at [693, 53] on button "Guardar" at bounding box center [689, 50] width 72 height 23
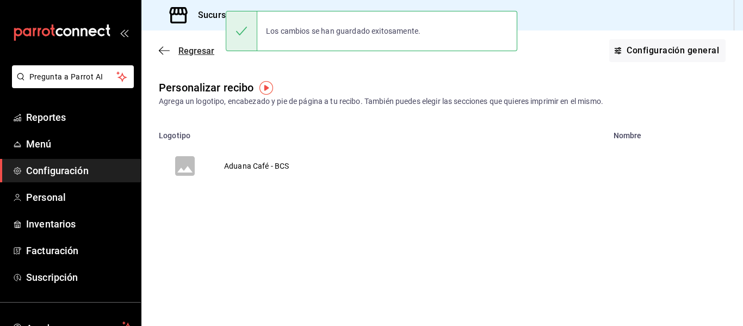
click at [159, 48] on div "Regresar Configuración general" at bounding box center [441, 50] width 601 height 40
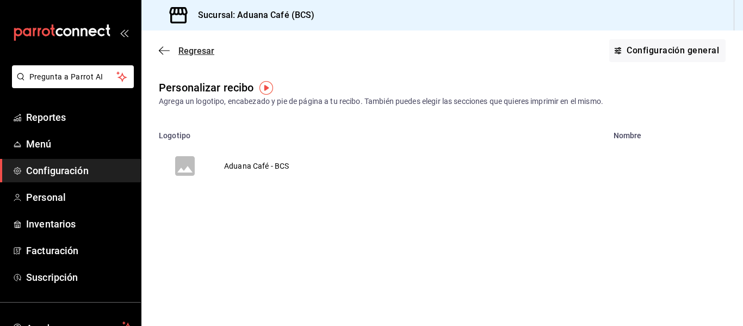
click at [194, 55] on span "Regresar" at bounding box center [196, 51] width 36 height 10
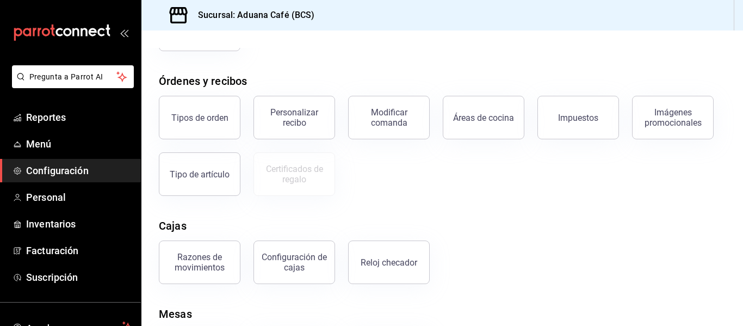
scroll to position [170, 0]
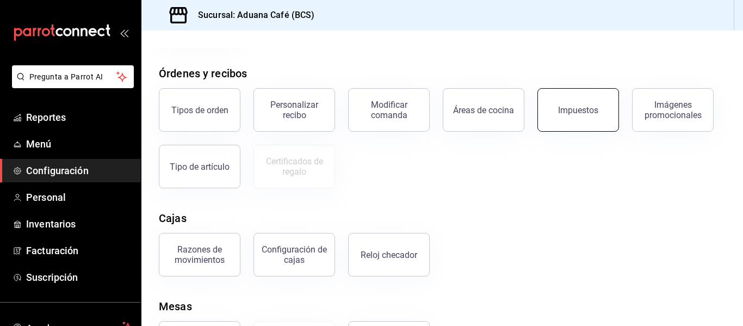
click at [579, 126] on button "Impuestos" at bounding box center [578, 109] width 82 height 43
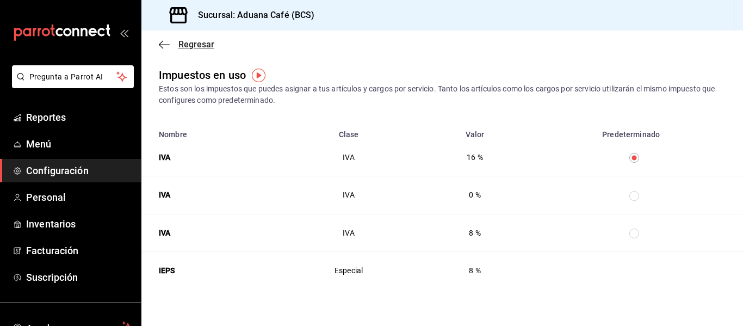
click at [160, 41] on icon "button" at bounding box center [164, 45] width 11 height 10
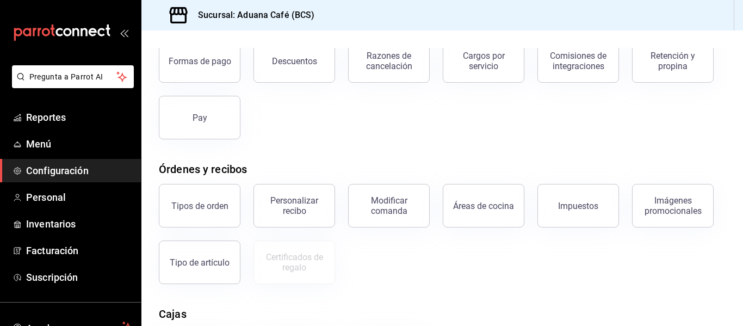
scroll to position [74, 0]
click at [663, 76] on button "Retención y propina" at bounding box center [673, 60] width 82 height 43
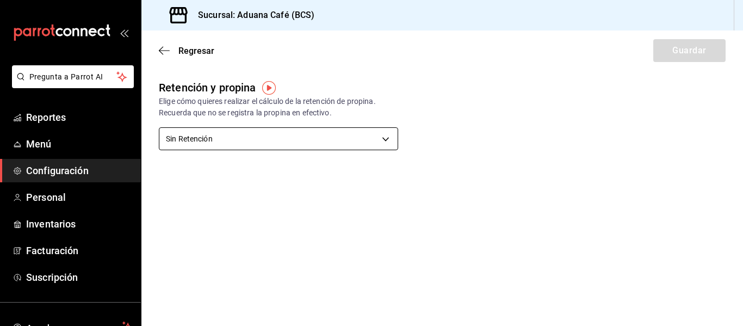
click at [334, 138] on body "Pregunta a Parrot AI Reportes Menú Configuración Personal Inventarios Facturaci…" at bounding box center [371, 163] width 743 height 326
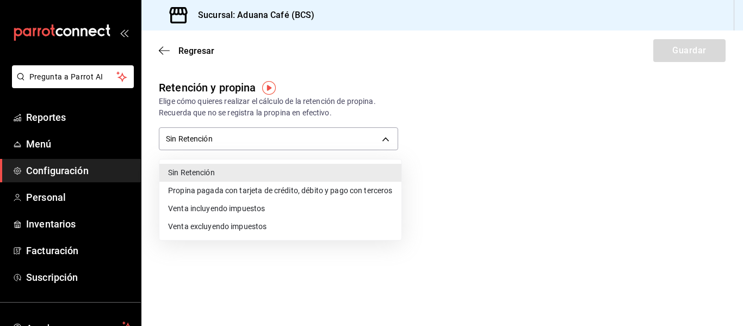
click at [161, 52] on div at bounding box center [371, 163] width 743 height 326
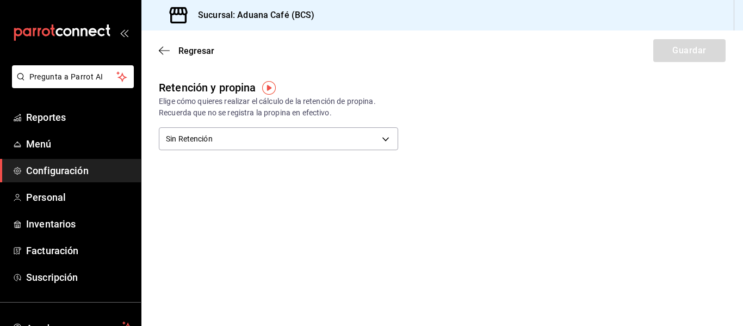
click at [162, 52] on icon "button" at bounding box center [164, 51] width 11 height 10
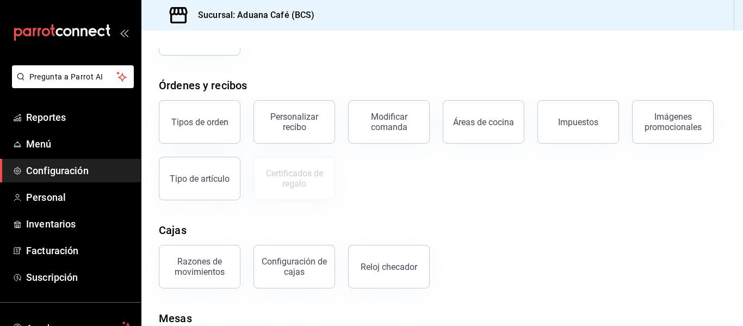
scroll to position [217, 0]
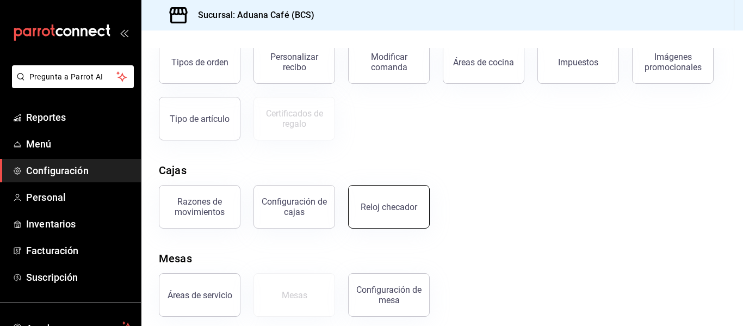
click at [374, 208] on div "Reloj checador" at bounding box center [388, 207] width 57 height 10
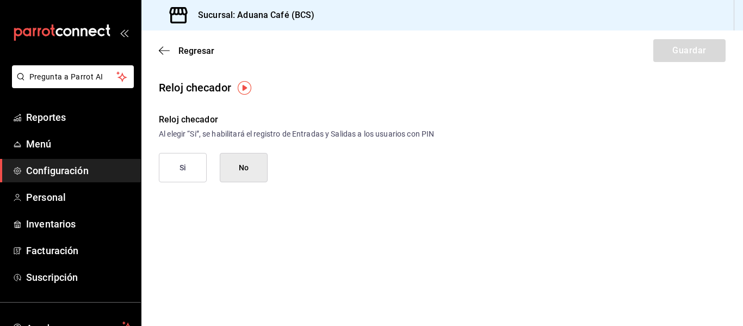
click at [183, 160] on button "Si" at bounding box center [183, 167] width 48 height 29
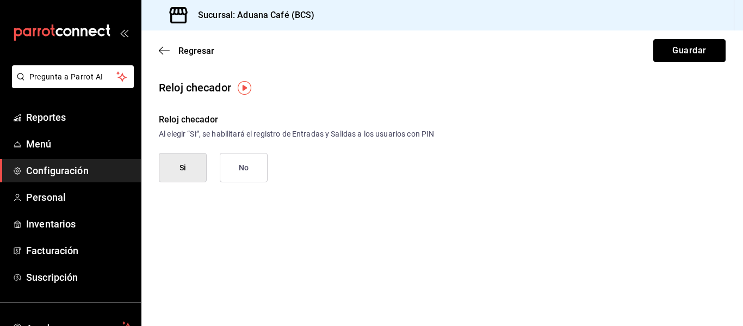
click at [692, 47] on button "Guardar" at bounding box center [689, 50] width 72 height 23
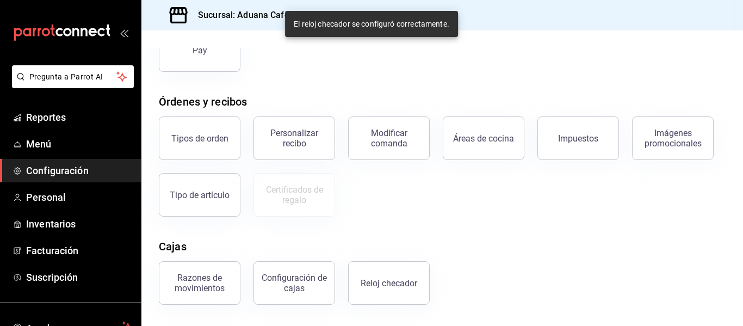
scroll to position [226, 0]
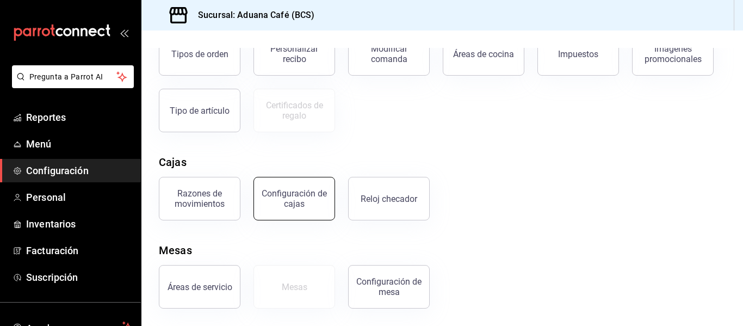
click at [279, 186] on button "Configuración de cajas" at bounding box center [294, 198] width 82 height 43
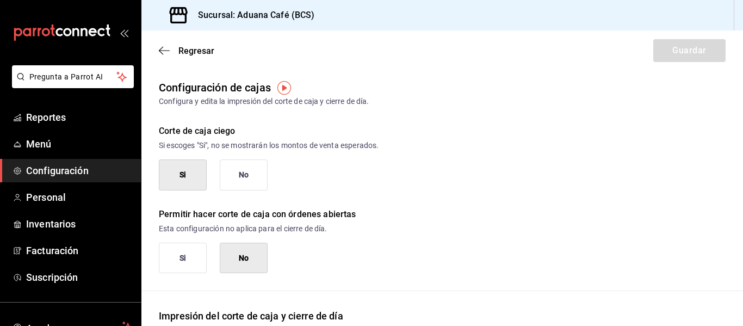
click at [155, 47] on div "Regresar Guardar" at bounding box center [441, 50] width 601 height 40
click at [167, 48] on icon "button" at bounding box center [164, 51] width 11 height 10
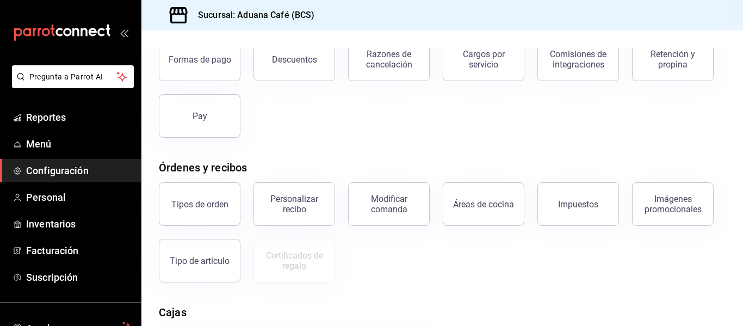
scroll to position [88, 0]
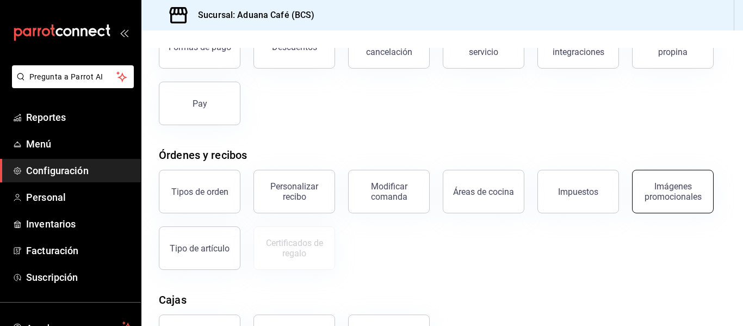
click at [679, 195] on div "Imágenes promocionales" at bounding box center [672, 191] width 67 height 21
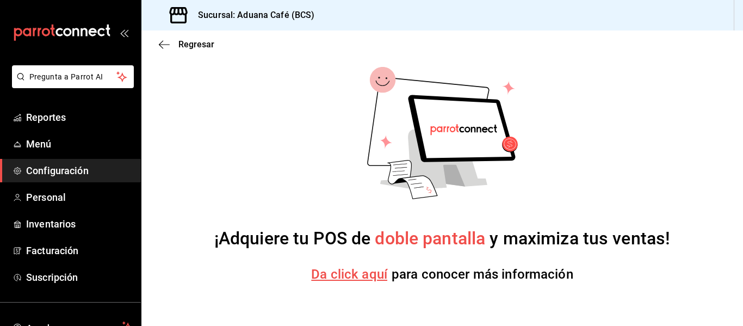
click at [353, 275] on span "Da click aquí" at bounding box center [349, 273] width 76 height 15
